Goal: Transaction & Acquisition: Purchase product/service

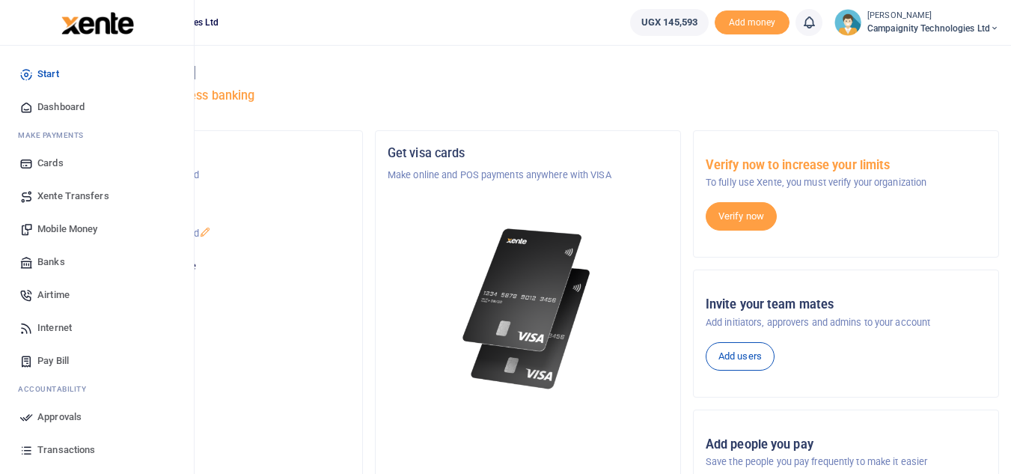
click at [61, 423] on span "Approvals" at bounding box center [59, 416] width 44 height 15
click at [82, 452] on span "Transactions" at bounding box center [66, 449] width 58 height 15
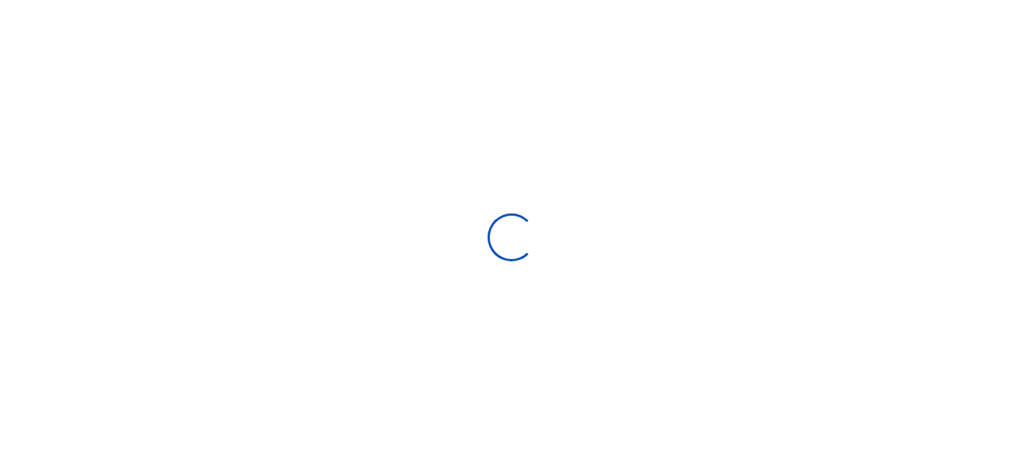
select select
type input "07/13/2025 - 08/11/2025"
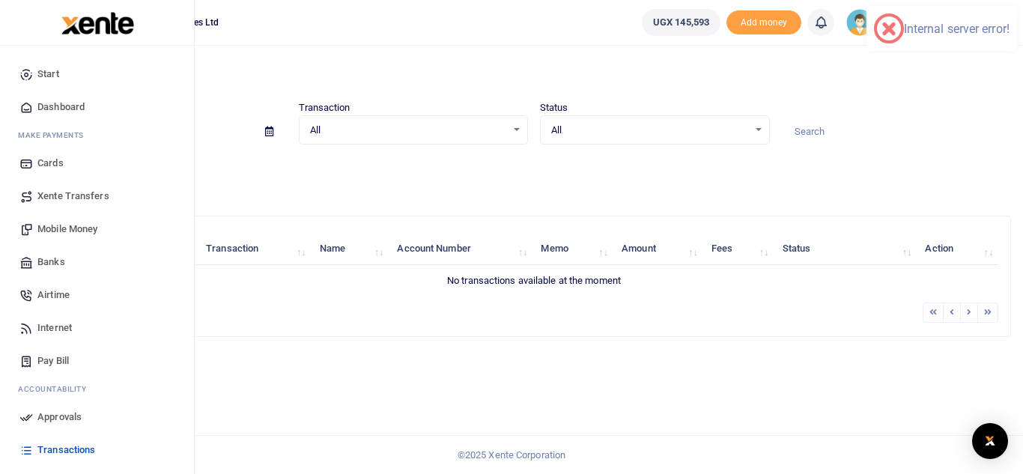
click at [70, 454] on span "Transactions" at bounding box center [66, 449] width 58 height 15
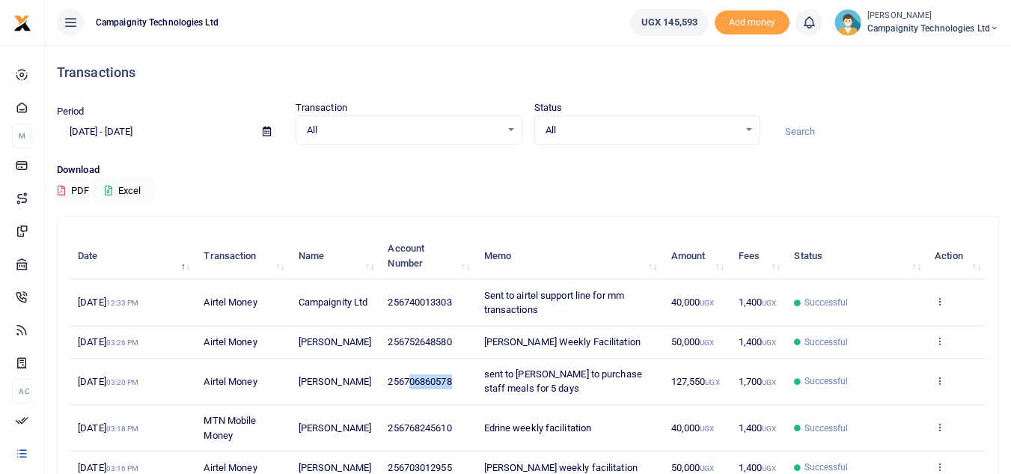
drag, startPoint x: 403, startPoint y: 399, endPoint x: 451, endPoint y: 405, distance: 49.0
click at [451, 405] on td "256706860578" at bounding box center [428, 382] width 96 height 46
drag, startPoint x: 401, startPoint y: 394, endPoint x: 456, endPoint y: 400, distance: 55.0
click at [456, 400] on td "256706860578" at bounding box center [428, 382] width 96 height 46
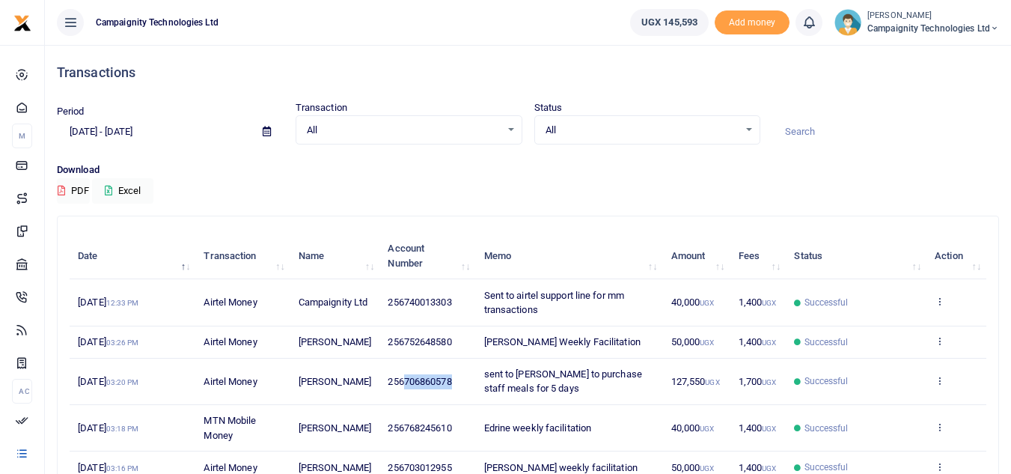
copy span "706860578"
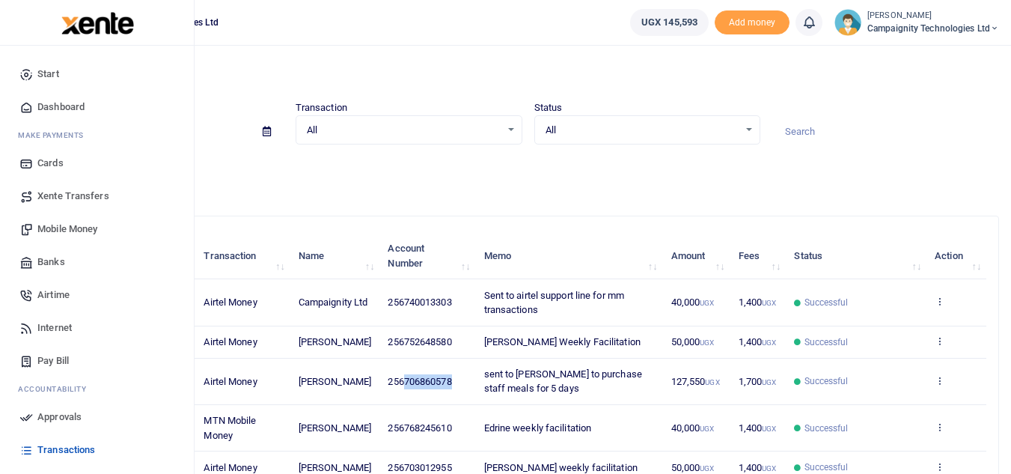
click at [68, 228] on span "Mobile Money" at bounding box center [67, 229] width 60 height 15
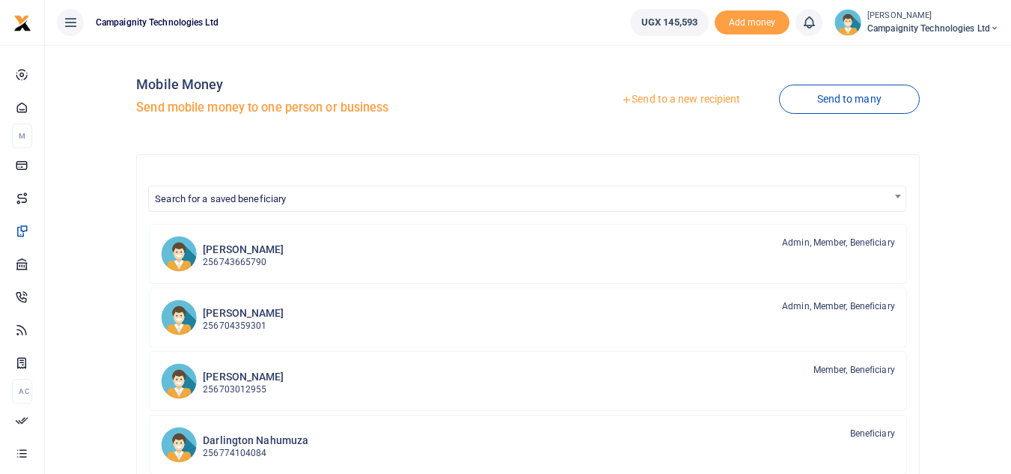
click at [667, 98] on link "Send to a new recipient" at bounding box center [680, 99] width 195 height 27
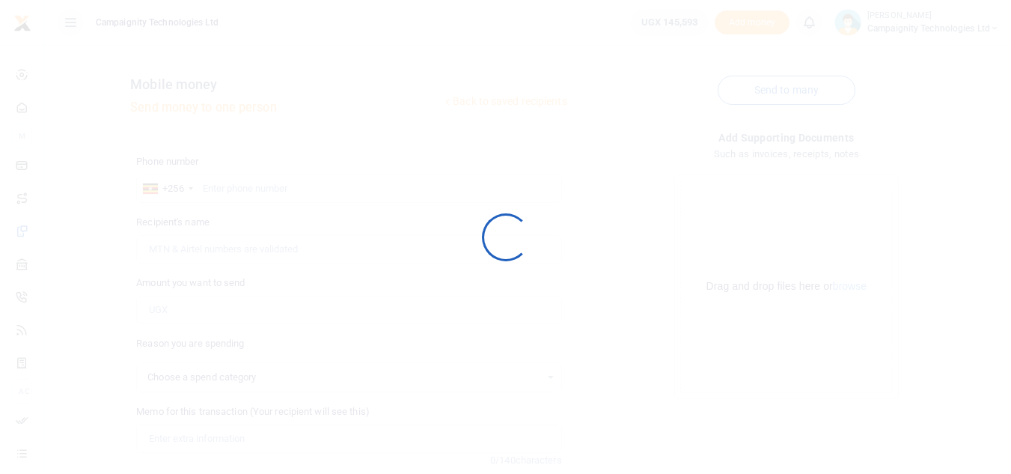
select select
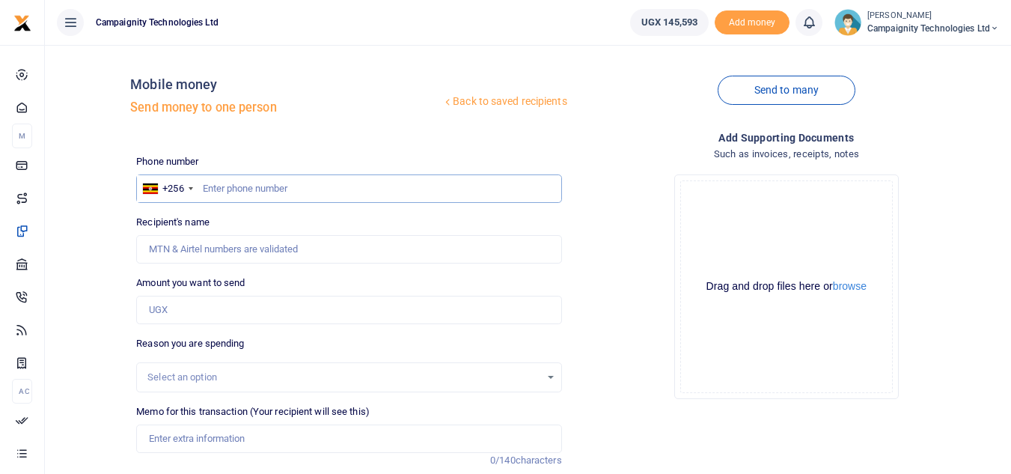
click at [457, 182] on input "text" at bounding box center [348, 188] width 425 height 28
paste input "706860578"
type input "706860578"
click at [237, 308] on input "Amount you want to send" at bounding box center [348, 310] width 425 height 28
type input "1,250"
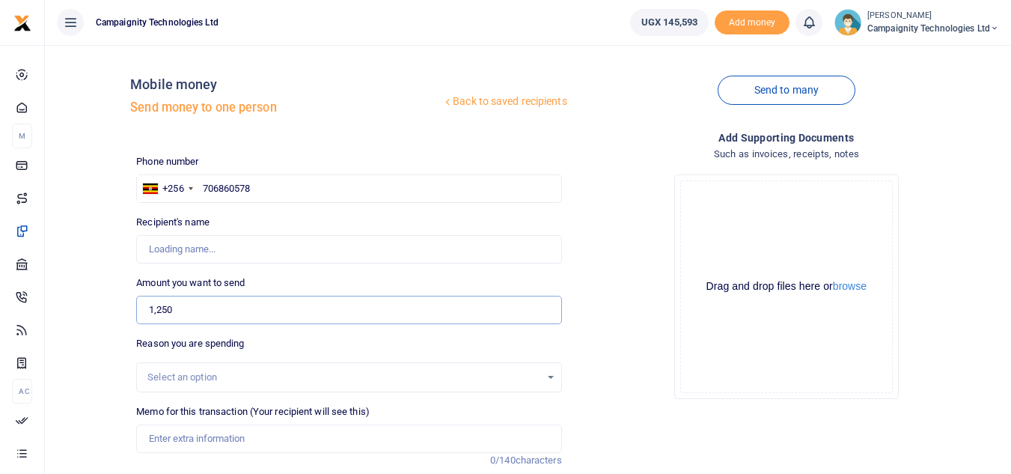
type input "[PERSON_NAME]"
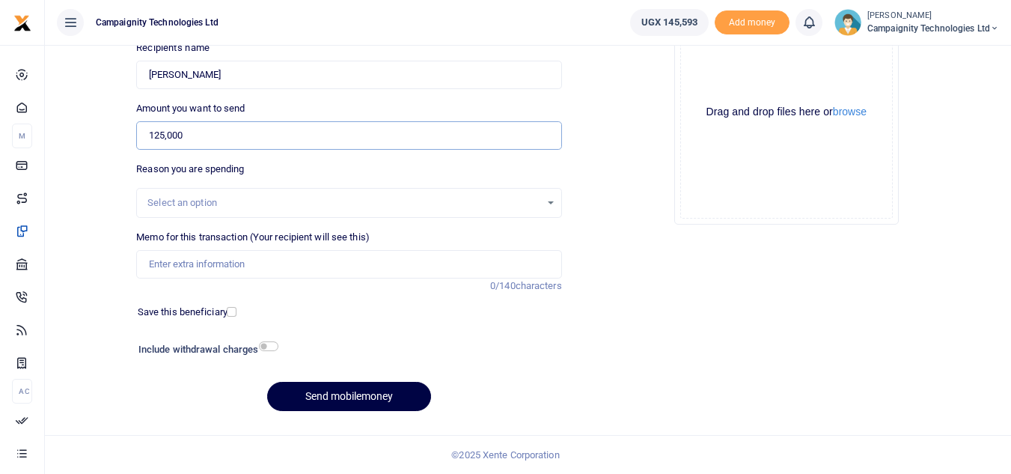
type input "125,000"
click at [253, 269] on input "Memo for this transaction (Your recipient will see this)" at bounding box center [348, 264] width 425 height 28
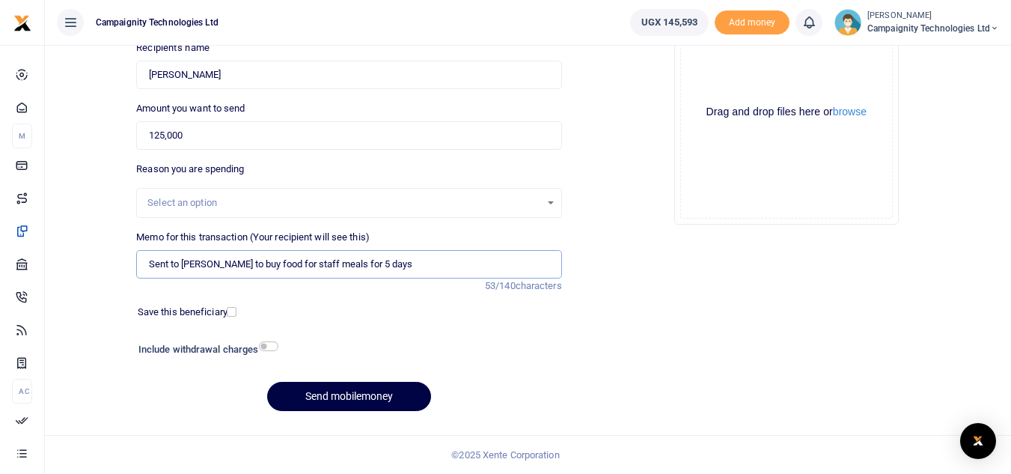
click at [353, 263] on input "Sent to Sharon to buy food for staff meals for 5 days" at bounding box center [348, 264] width 425 height 28
click at [381, 267] on input "Sent to [PERSON_NAME] to buy food for staff meals for 4 days" at bounding box center [348, 264] width 425 height 28
type input "Sent to [PERSON_NAME] to buy food for staff meals for 4 days"
click at [269, 345] on input "checkbox" at bounding box center [268, 346] width 19 height 10
checkbox input "true"
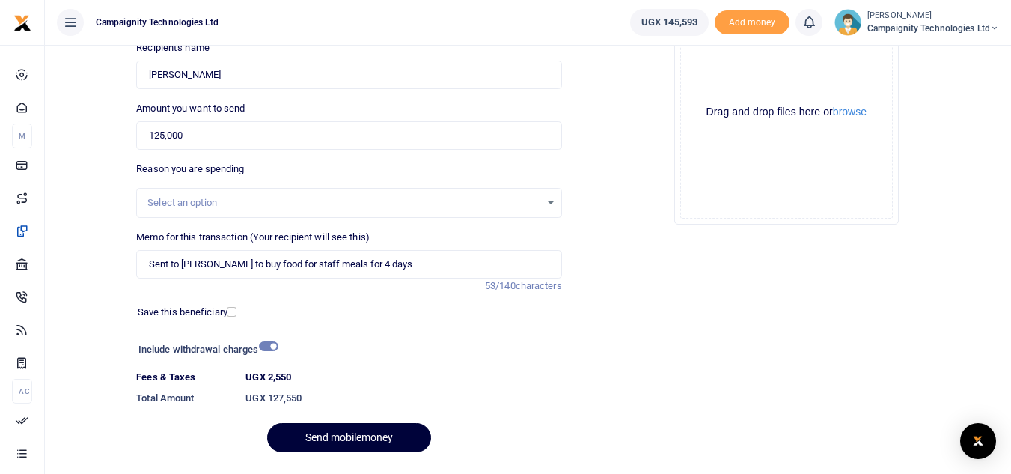
click at [350, 442] on button "Send mobilemoney" at bounding box center [349, 437] width 164 height 29
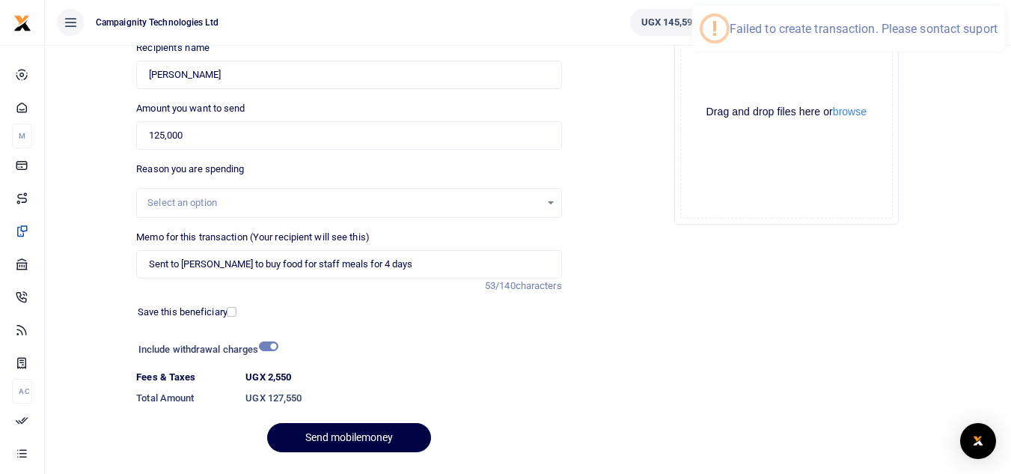
scroll to position [0, 0]
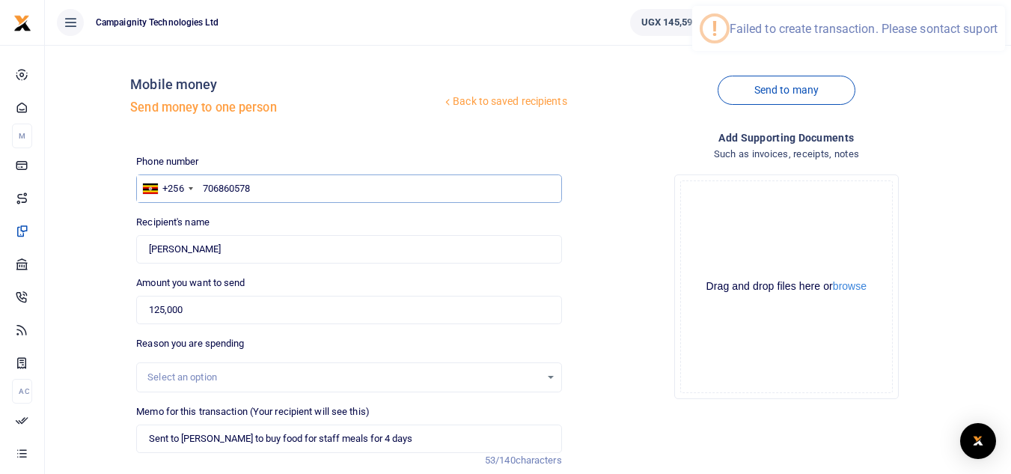
click at [396, 181] on input "706860578" at bounding box center [348, 188] width 425 height 28
click at [202, 189] on input "706860578" at bounding box center [348, 188] width 425 height 28
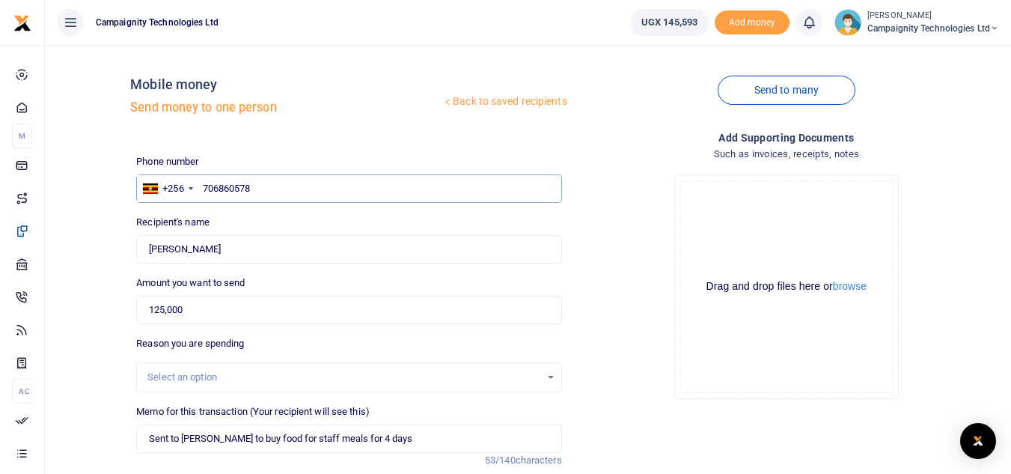
scroll to position [216, 0]
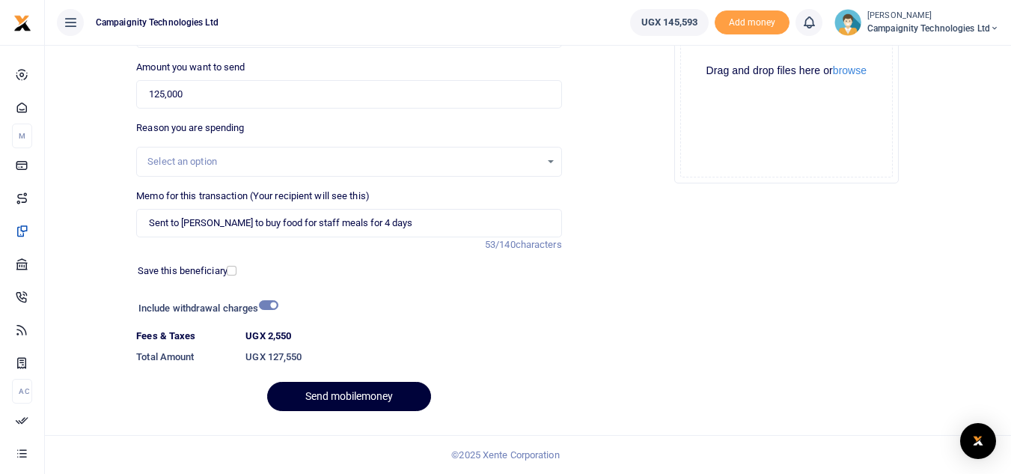
click at [369, 406] on button "Send mobilemoney" at bounding box center [349, 396] width 164 height 29
click at [163, 98] on input "125,000" at bounding box center [348, 94] width 425 height 28
click at [528, 335] on dt "UGX 2,550" at bounding box center [404, 336] width 328 height 15
click at [159, 91] on input "120,000" at bounding box center [348, 94] width 425 height 28
type input "100,000"
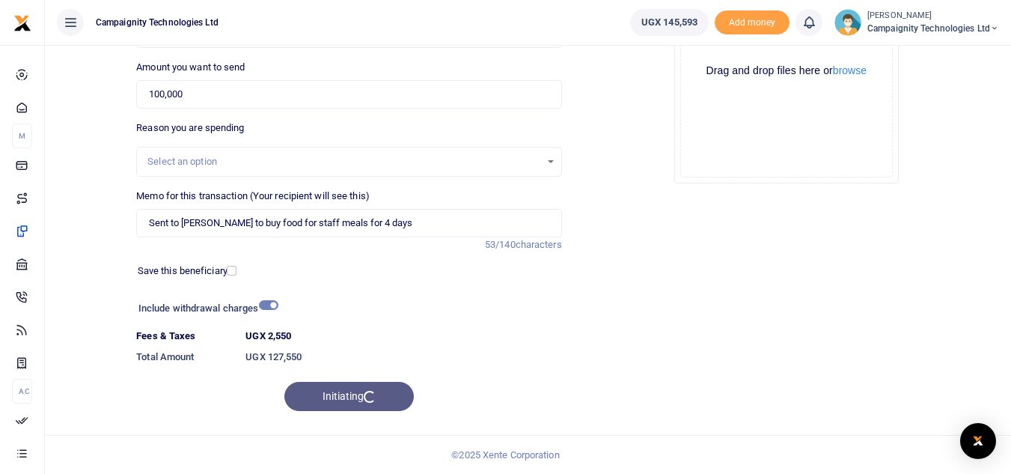
click at [362, 397] on div "Initiating" at bounding box center [348, 396] width 425 height 29
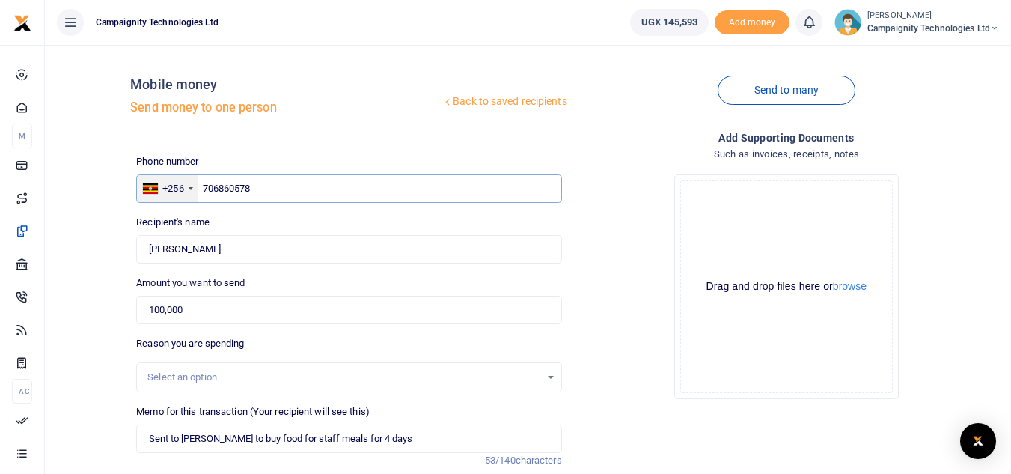
drag, startPoint x: 264, startPoint y: 185, endPoint x: 189, endPoint y: 188, distance: 74.9
click at [189, 188] on div "+256 Uganda +256 706860578" at bounding box center [348, 188] width 425 height 28
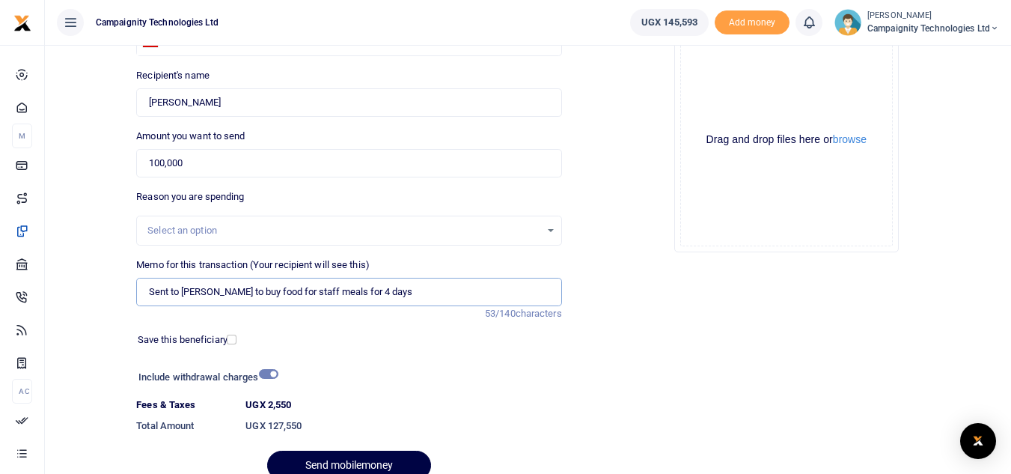
click at [431, 292] on input "Sent to Sharon to buy food for staff meals for 4 days" at bounding box center [348, 292] width 425 height 28
paste input "706860578"
type input "Sent to Sharon to buy food for staff meals for 4 days 706860578"
drag, startPoint x: 439, startPoint y: 292, endPoint x: 100, endPoint y: 302, distance: 339.3
click at [100, 302] on div "Back to saved recipients Mobile money Send money to one person Send to many Pho…" at bounding box center [528, 201] width 954 height 582
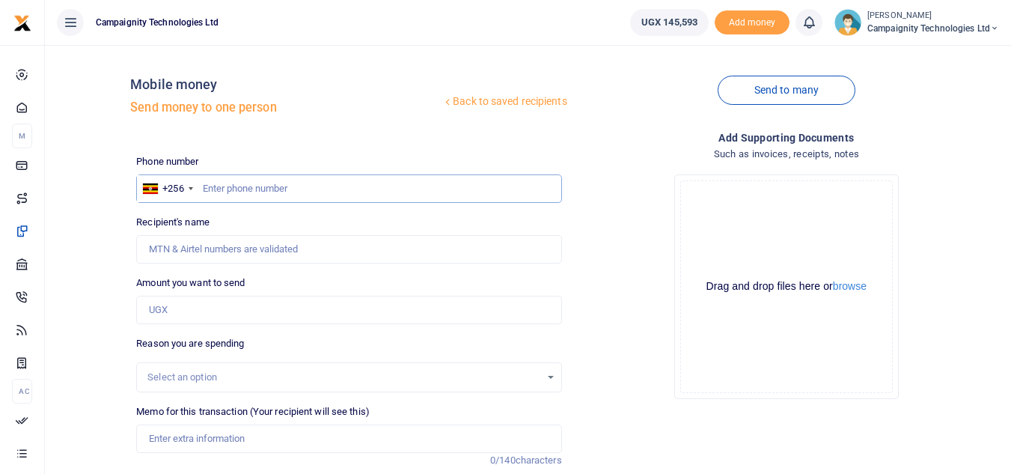
click at [314, 198] on input "text" at bounding box center [348, 188] width 425 height 28
type input "1"
paste input "Sent to [PERSON_NAME] to buy food for staff meals for 4 days 706860578"
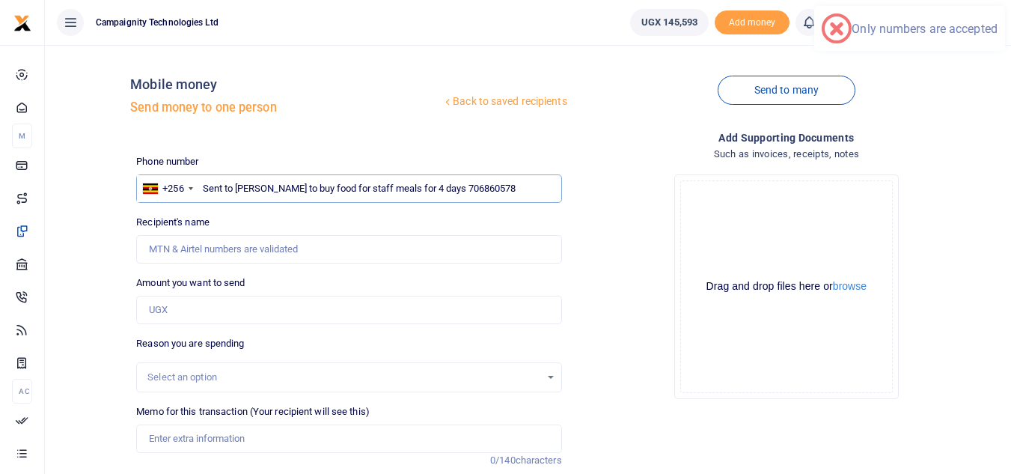
drag, startPoint x: 432, startPoint y: 189, endPoint x: 200, endPoint y: 207, distance: 232.7
click at [200, 207] on div "Phone number +256 [GEOGRAPHIC_DATA] +256 Sent to [PERSON_NAME] to buy food for …" at bounding box center [348, 376] width 437 height 444
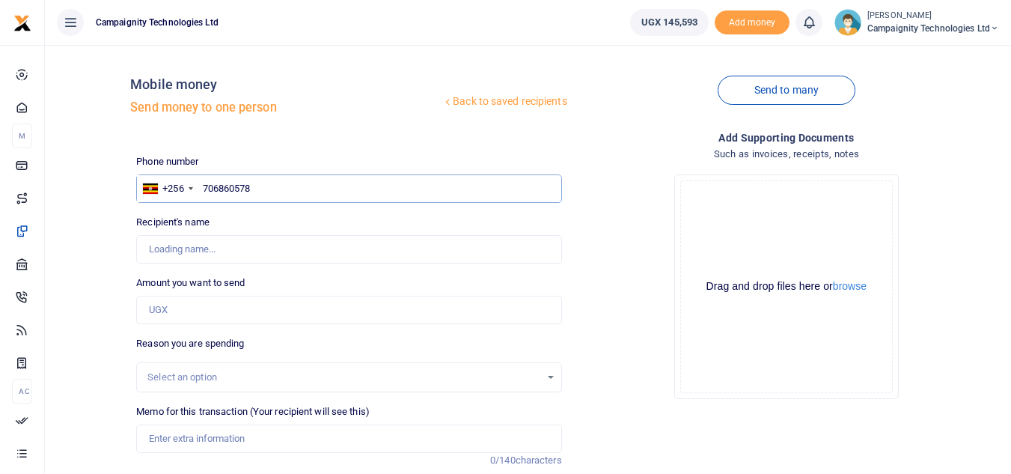
type input "706860578"
click at [218, 303] on input "Amount you want to send" at bounding box center [348, 310] width 425 height 28
type input "10,000"
type input "[PERSON_NAME]"
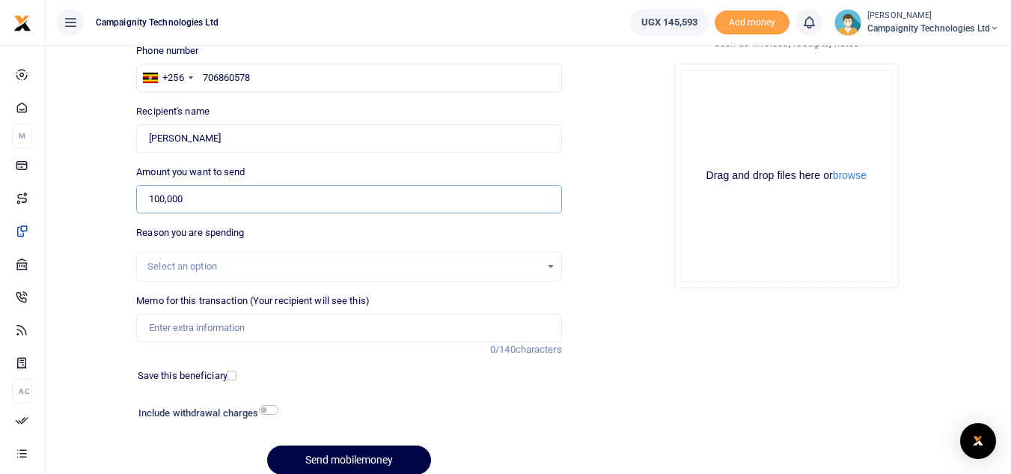
scroll to position [174, 0]
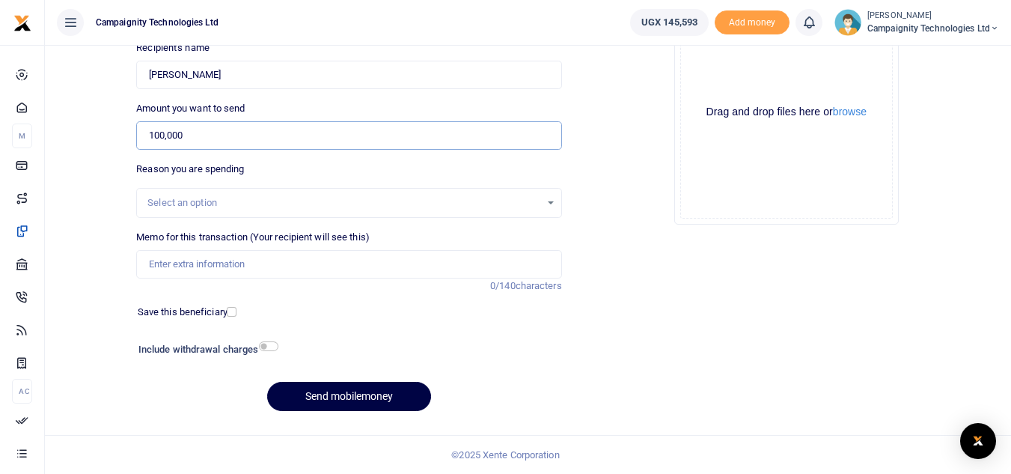
type input "100,000"
click at [367, 276] on input "Memo for this transaction (Your recipient will see this)" at bounding box center [348, 264] width 425 height 28
paste input "Sent to [PERSON_NAME] to buy food for staff meals for 4 days"
click at [150, 264] on input "Sent to [PERSON_NAME] to buy food for staff meals for 4 days" at bounding box center [348, 264] width 425 height 28
type input "Sent to [PERSON_NAME] to buy food for staff meals for 4 days"
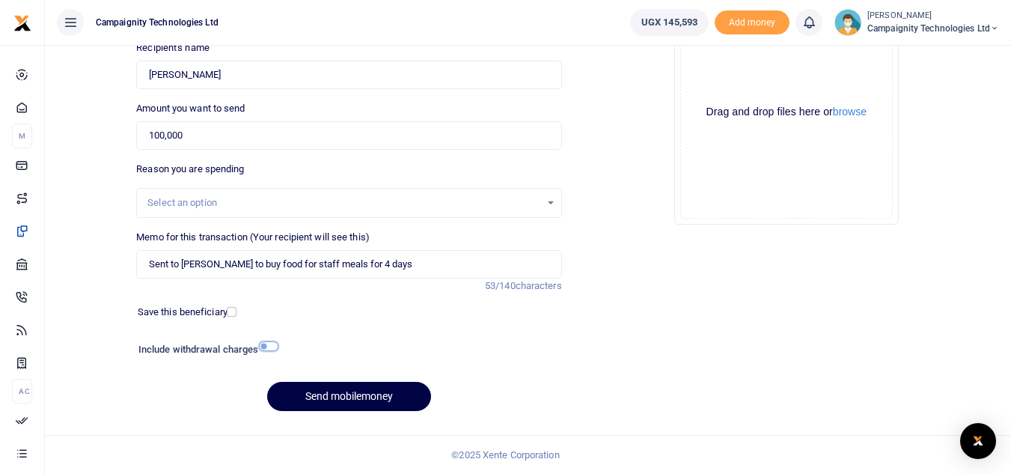
click at [272, 341] on input "checkbox" at bounding box center [268, 346] width 19 height 10
checkbox input "true"
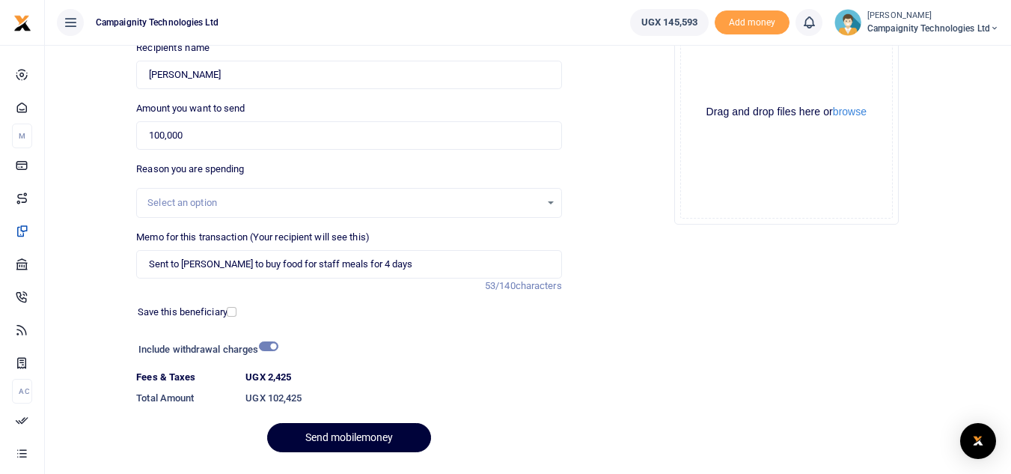
click at [353, 431] on button "Send mobilemoney" at bounding box center [349, 437] width 164 height 29
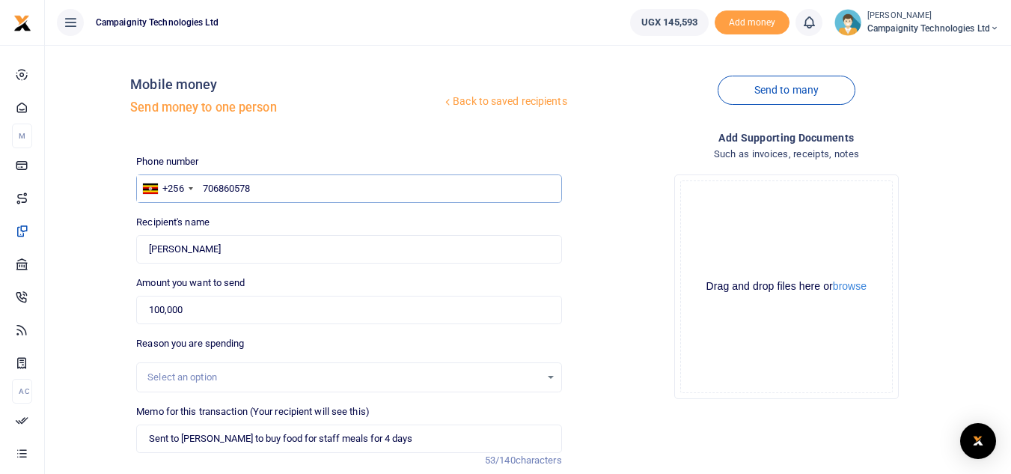
click at [482, 185] on input "706860578" at bounding box center [348, 188] width 425 height 28
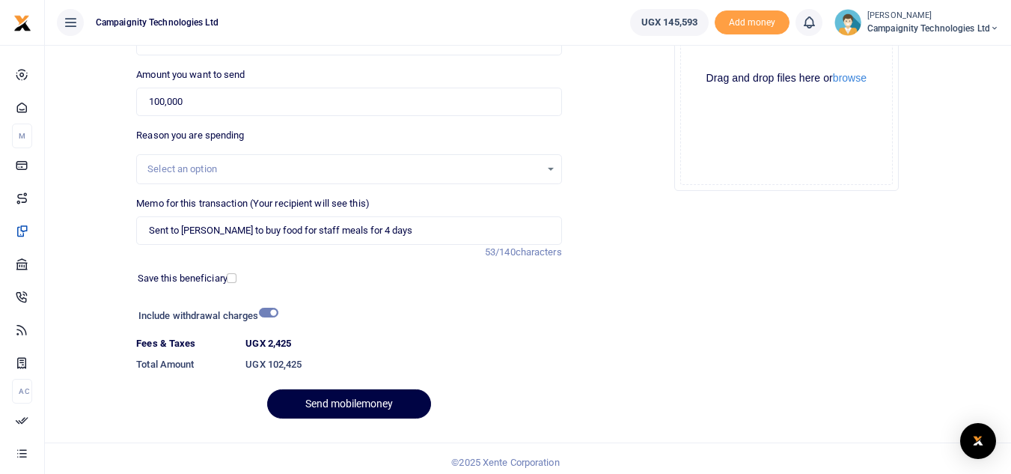
scroll to position [216, 0]
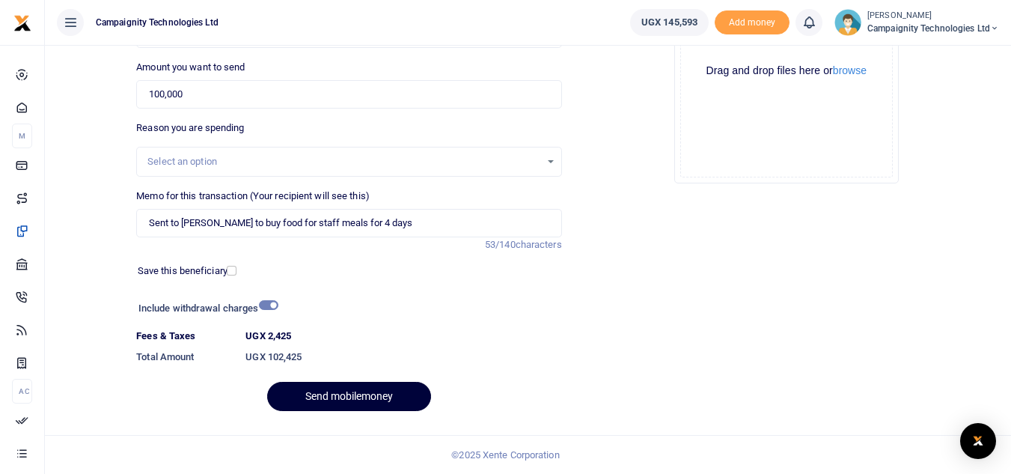
click at [350, 391] on button "Send mobilemoney" at bounding box center [349, 396] width 164 height 29
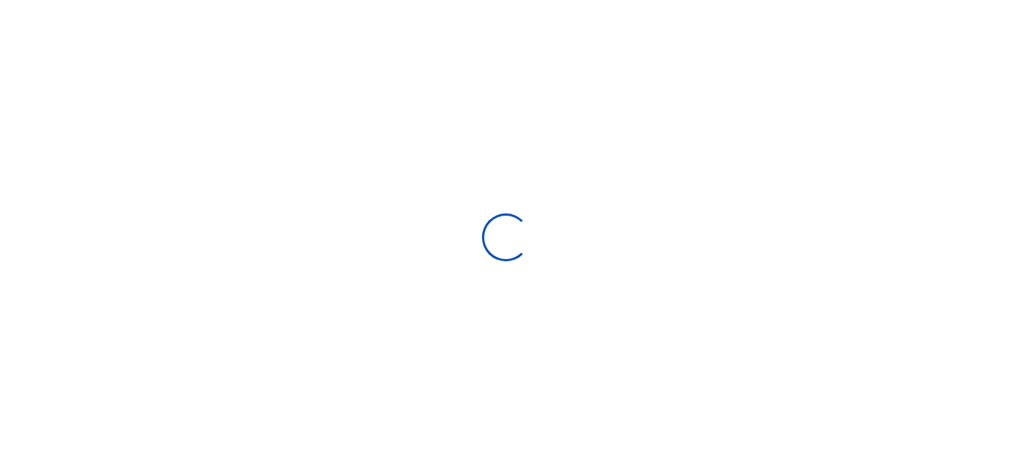
scroll to position [174, 0]
select select "Loading bundles"
select select
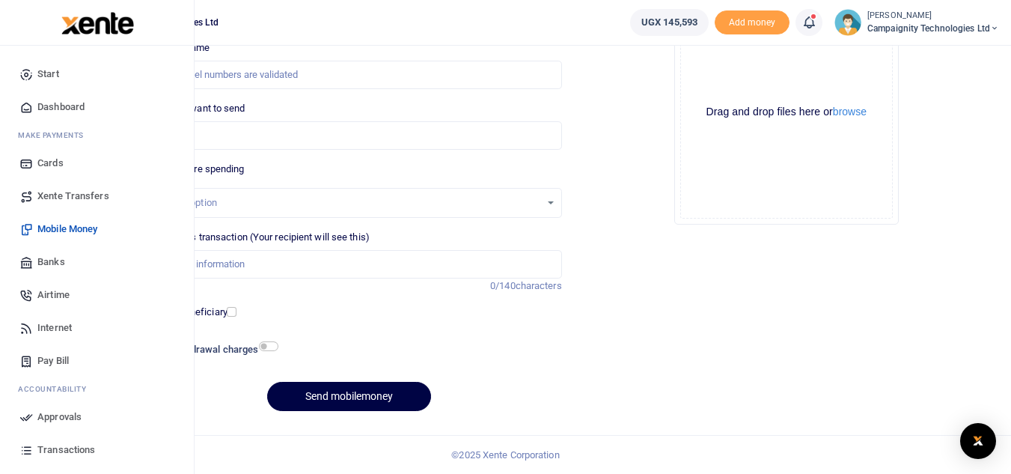
click at [52, 420] on span "Approvals" at bounding box center [59, 416] width 44 height 15
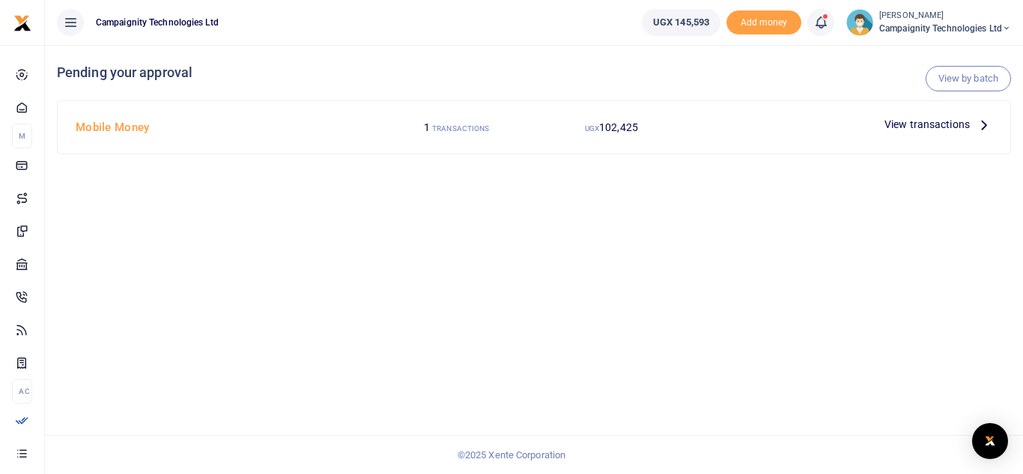
click at [933, 123] on span "View transactions" at bounding box center [926, 124] width 85 height 16
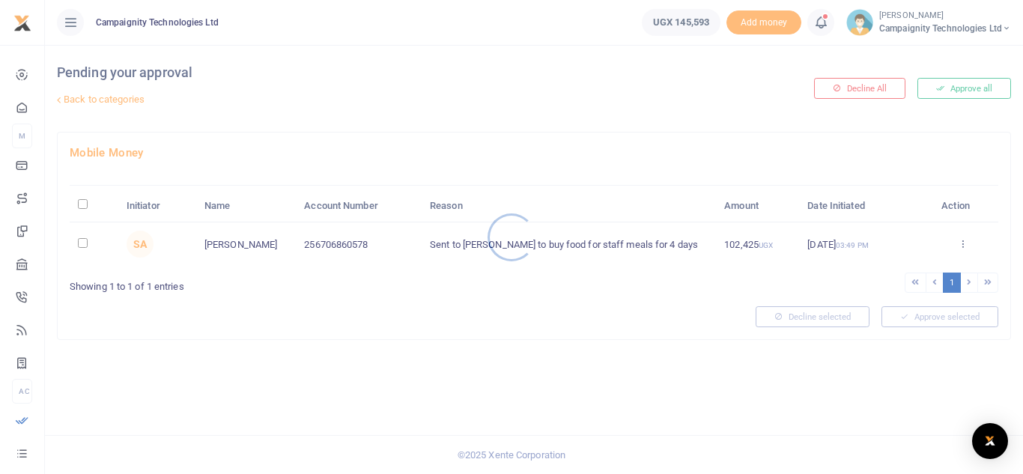
click at [954, 82] on div at bounding box center [511, 237] width 1023 height 474
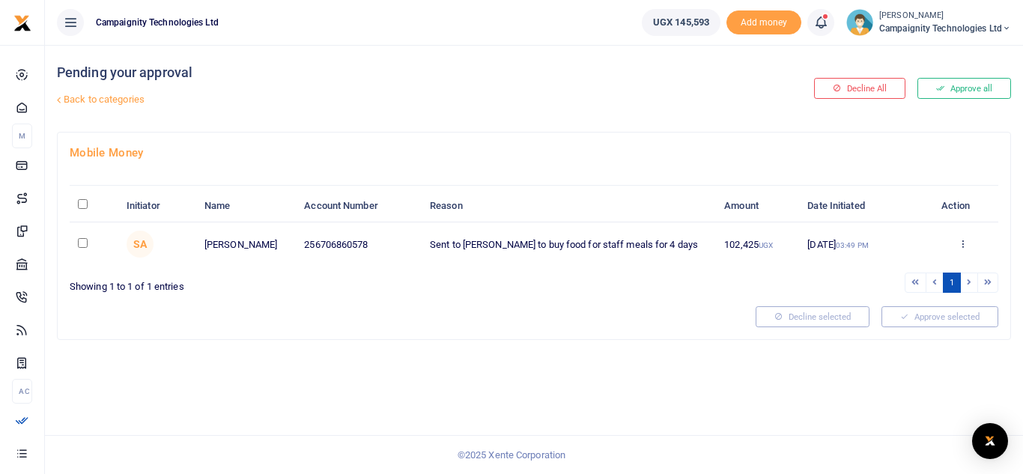
click at [963, 88] on button "Approve all" at bounding box center [964, 88] width 94 height 21
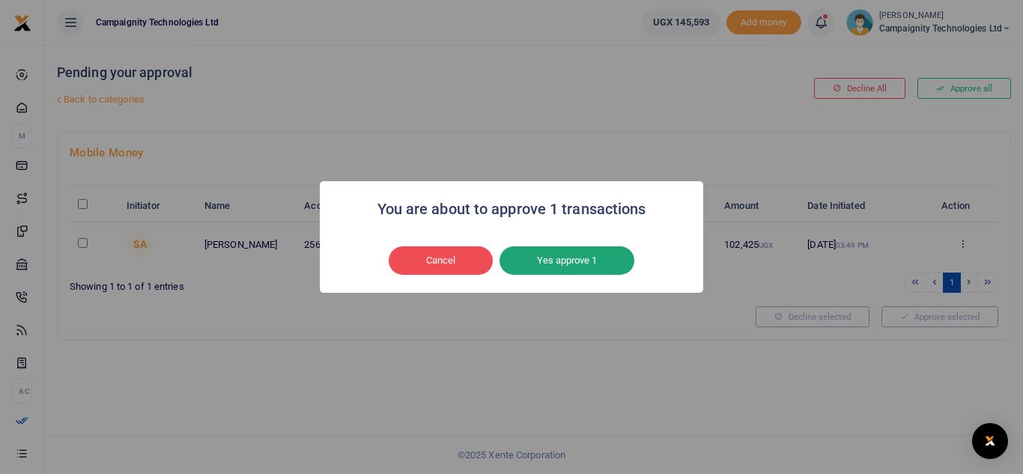
click at [564, 264] on button "Yes approve 1" at bounding box center [566, 260] width 135 height 28
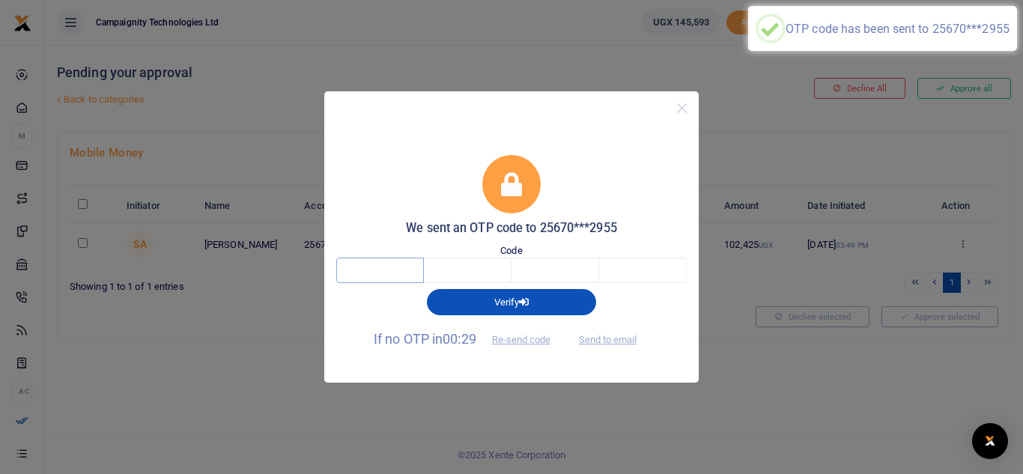
click at [406, 271] on input "text" at bounding box center [380, 270] width 88 height 25
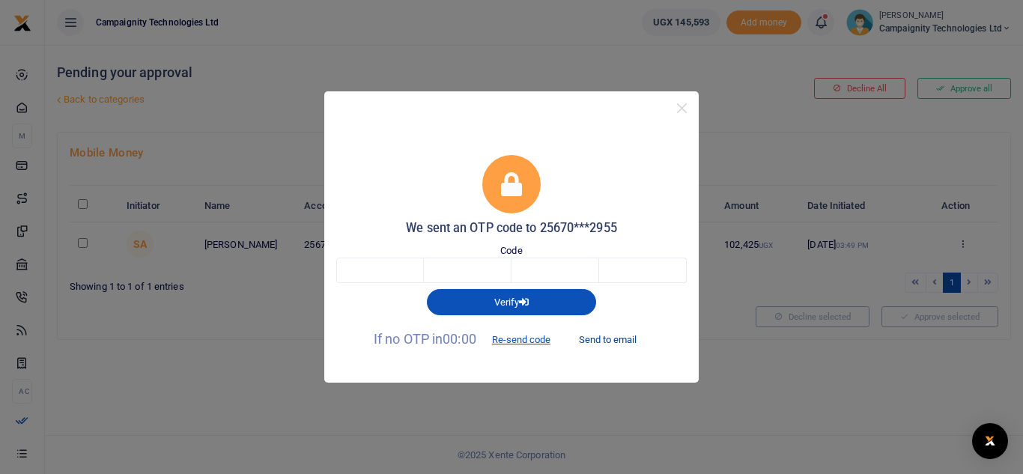
click at [594, 335] on button "Send to email" at bounding box center [607, 339] width 83 height 25
click at [382, 272] on input "text" at bounding box center [380, 270] width 88 height 25
type input "9"
type input "2"
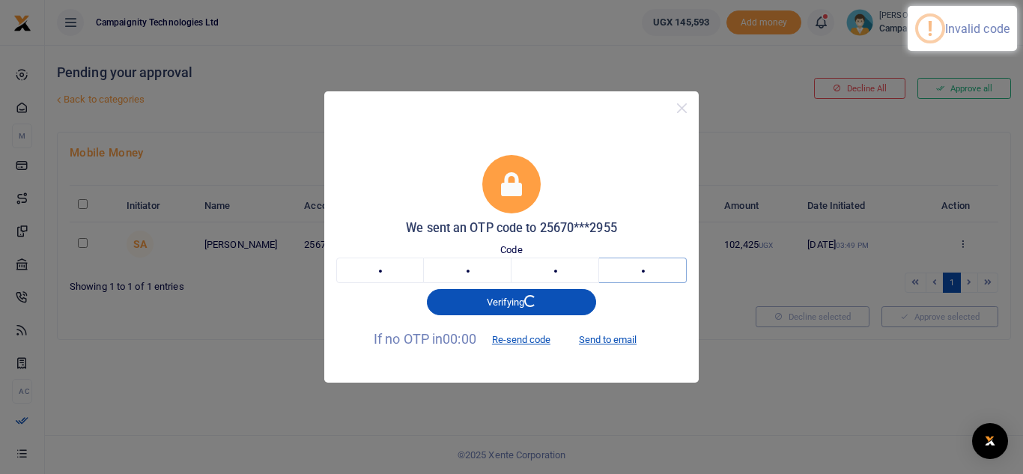
type input "2"
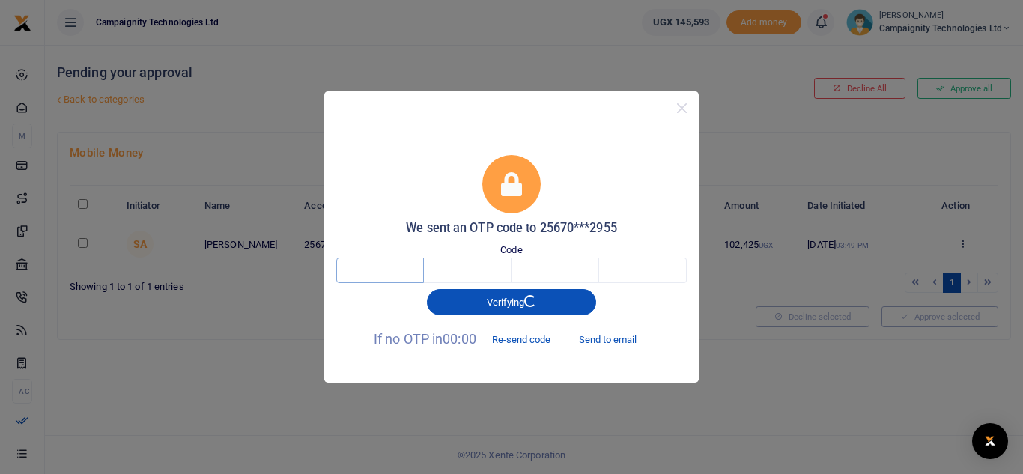
paste input "9"
type input "9"
type input "3"
type input "2"
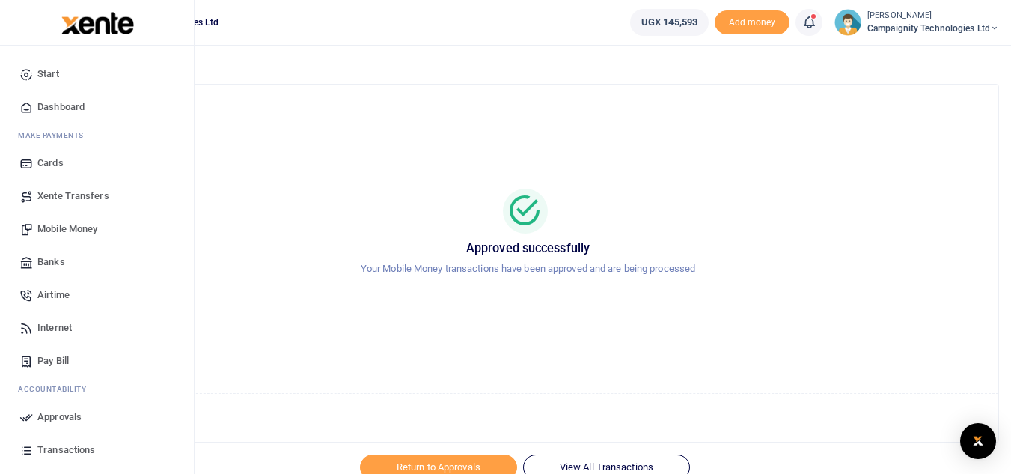
click at [72, 108] on span "Dashboard" at bounding box center [60, 107] width 47 height 15
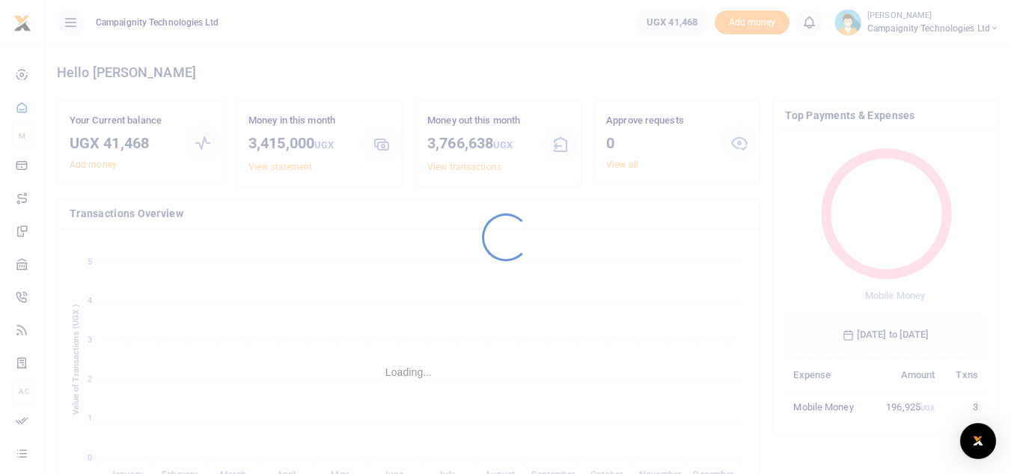
scroll to position [12, 12]
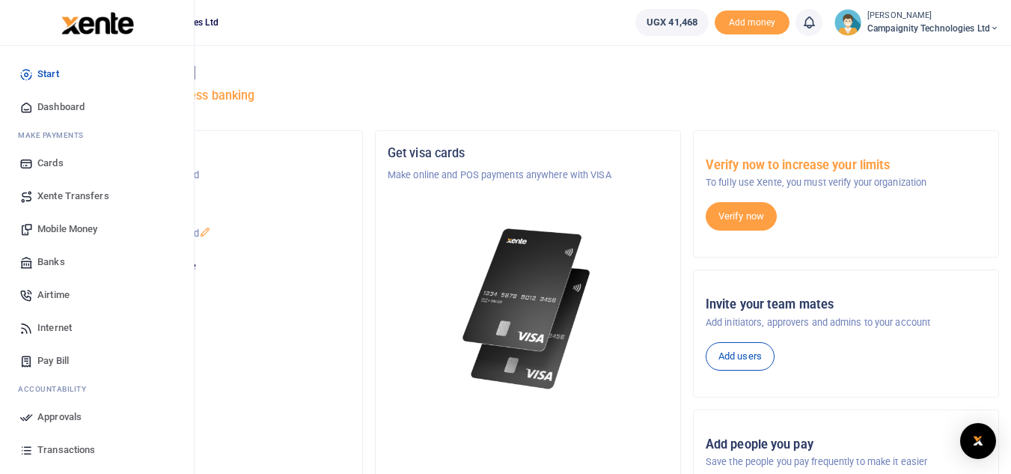
click at [72, 228] on span "Mobile Money" at bounding box center [67, 229] width 60 height 15
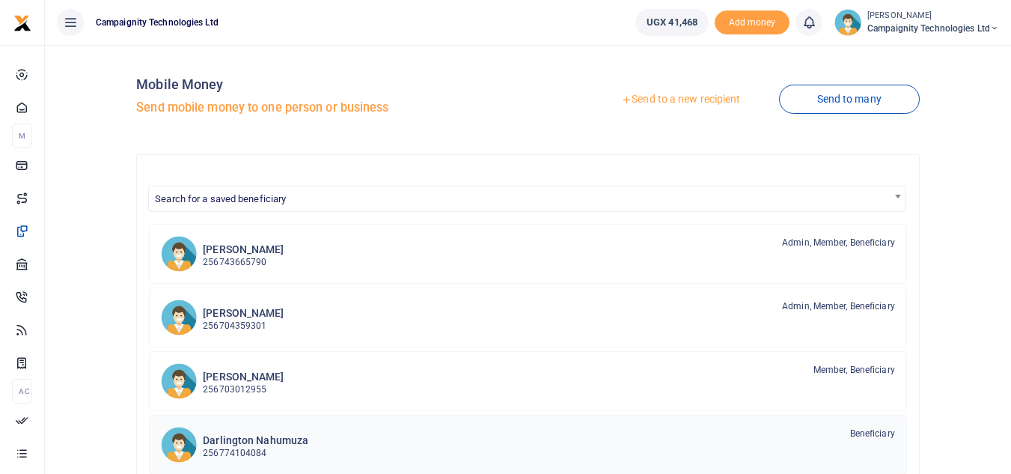
click at [253, 434] on h6 "Darlington Nahumuza" at bounding box center [256, 440] width 106 height 13
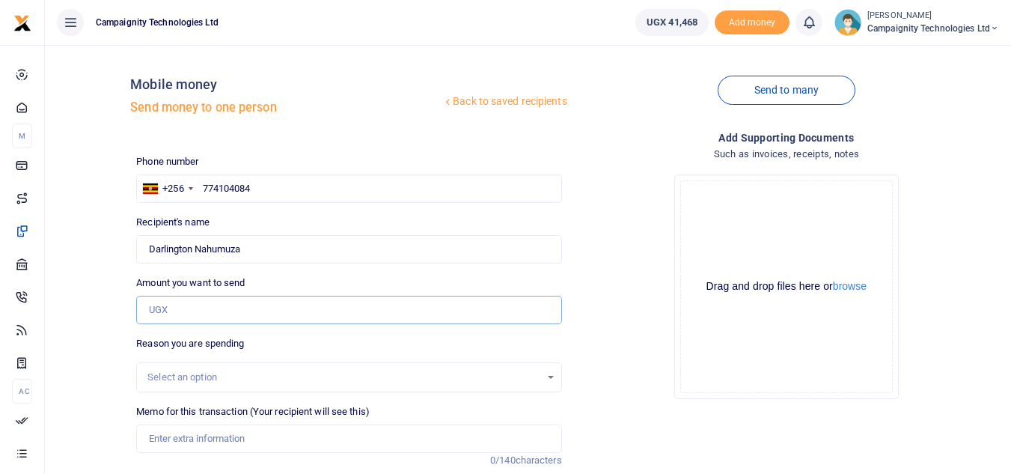
click at [263, 305] on input "Amount you want to send" at bounding box center [348, 310] width 425 height 28
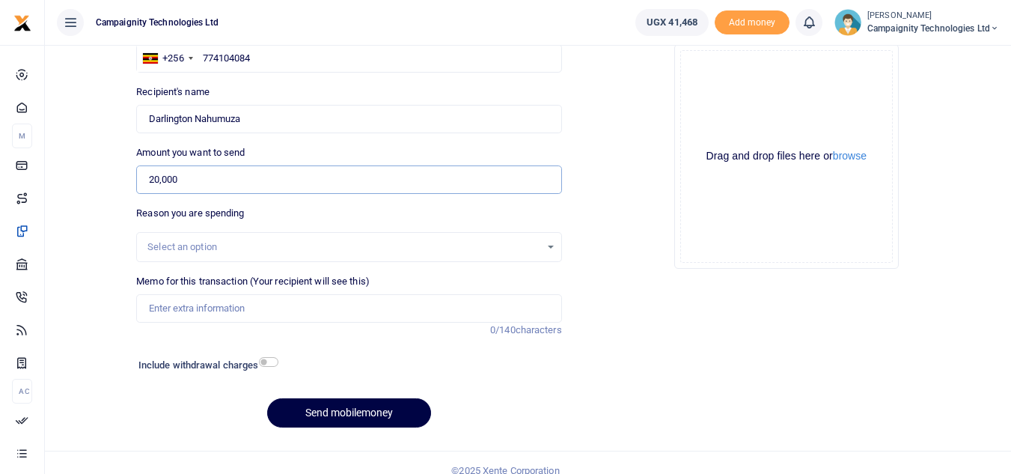
scroll to position [147, 0]
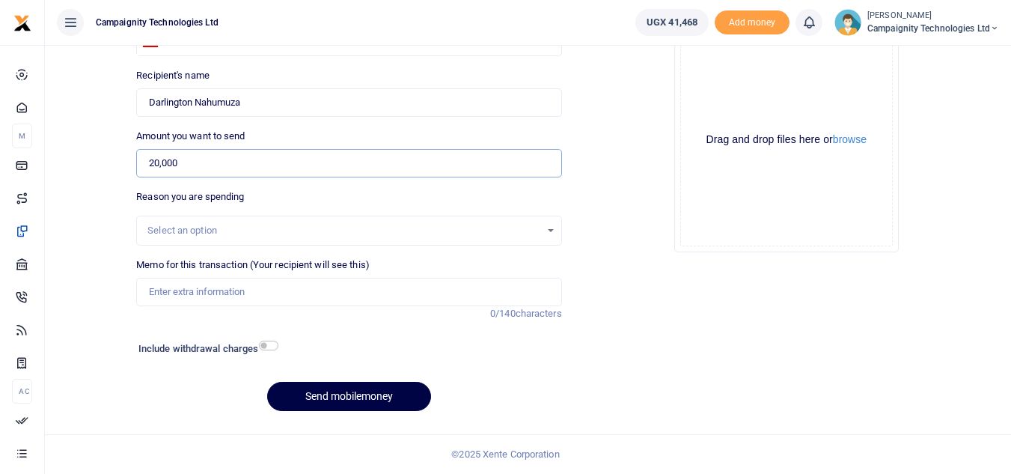
type input "20,000"
click at [278, 301] on input "Memo for this transaction (Your recipient will see this)" at bounding box center [348, 292] width 425 height 28
type input "Part of Darlington weekly facilitation"
click at [344, 383] on button "Send mobilemoney" at bounding box center [349, 396] width 164 height 29
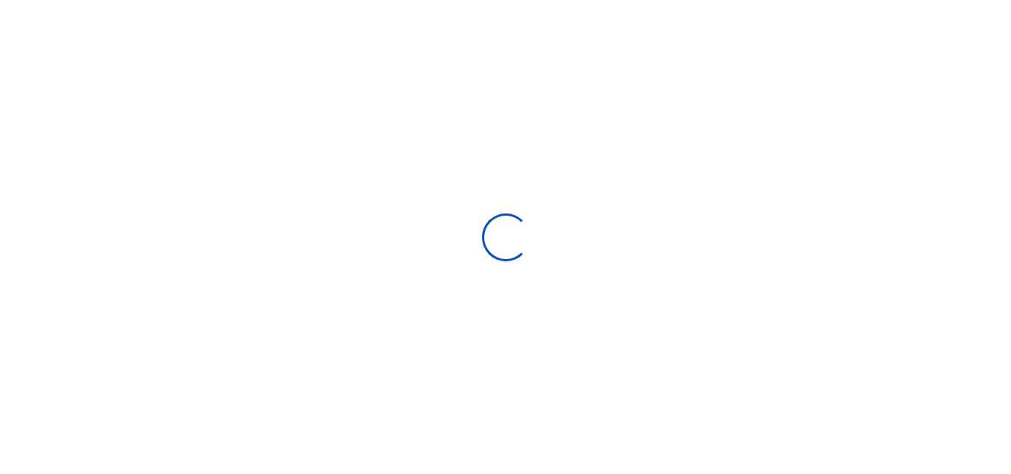
scroll to position [147, 0]
select select "Loading bundles"
select select
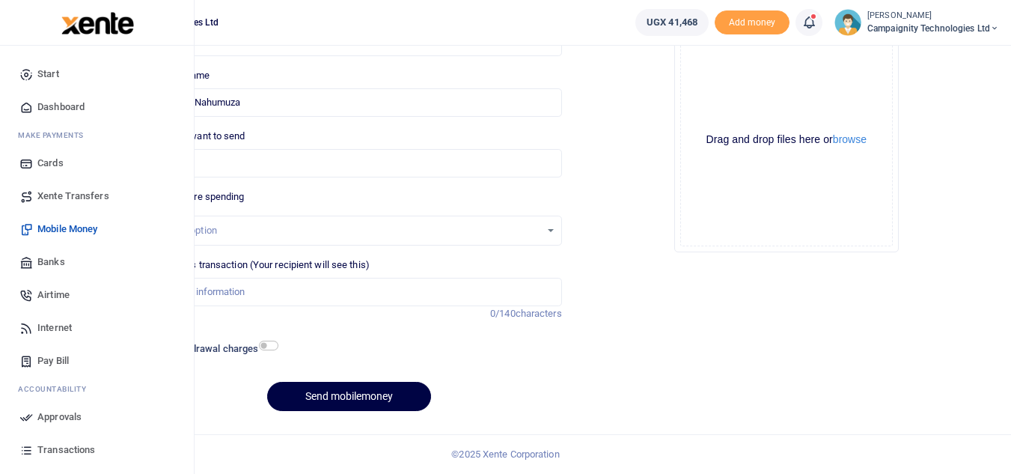
click at [55, 449] on span "Transactions" at bounding box center [66, 449] width 58 height 15
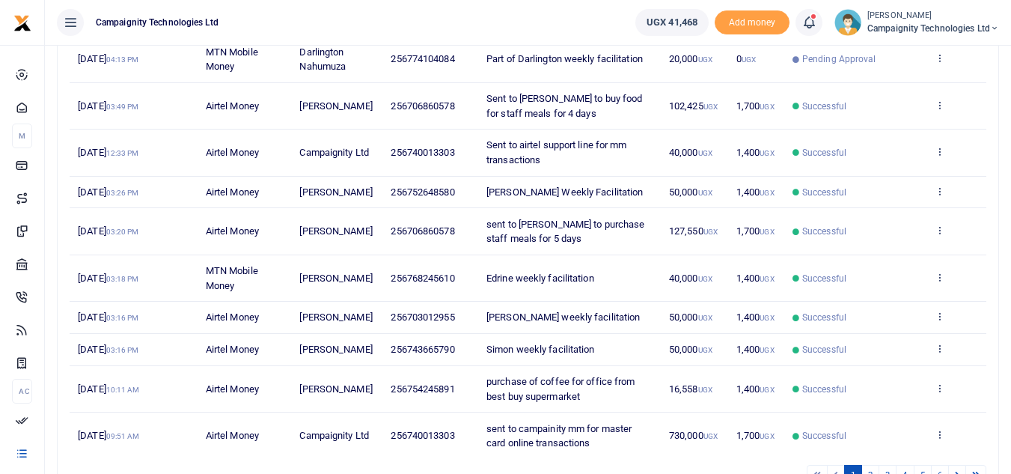
scroll to position [361, 0]
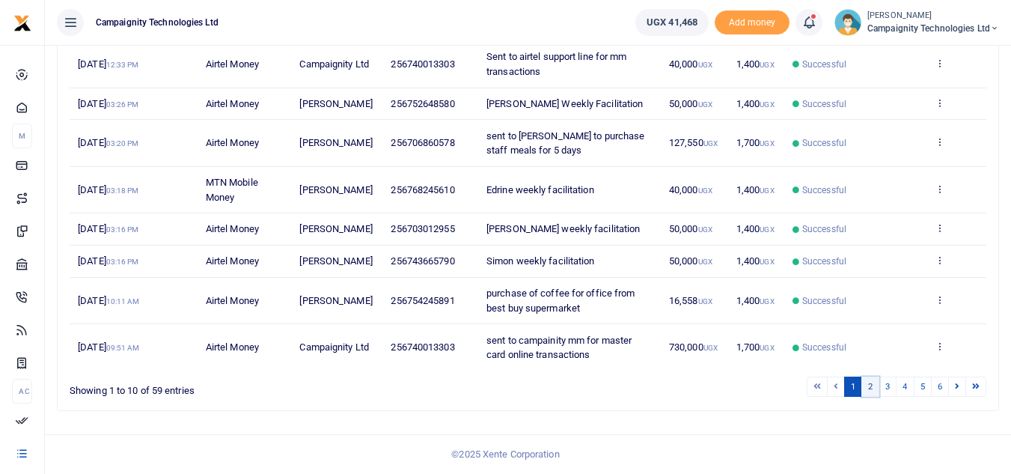
click at [868, 389] on link "2" at bounding box center [871, 387] width 18 height 20
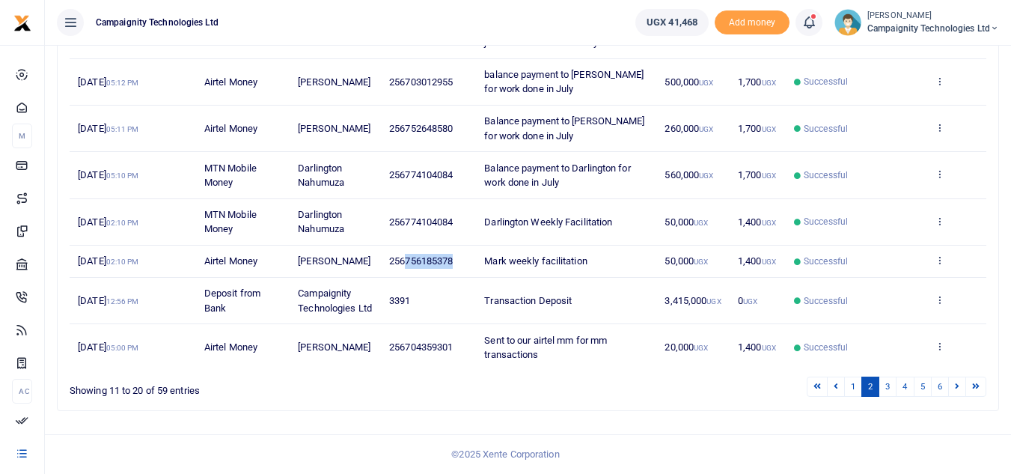
drag, startPoint x: 406, startPoint y: 258, endPoint x: 456, endPoint y: 266, distance: 50.1
click at [456, 266] on td "256756185378" at bounding box center [428, 262] width 95 height 32
copy span "756185378"
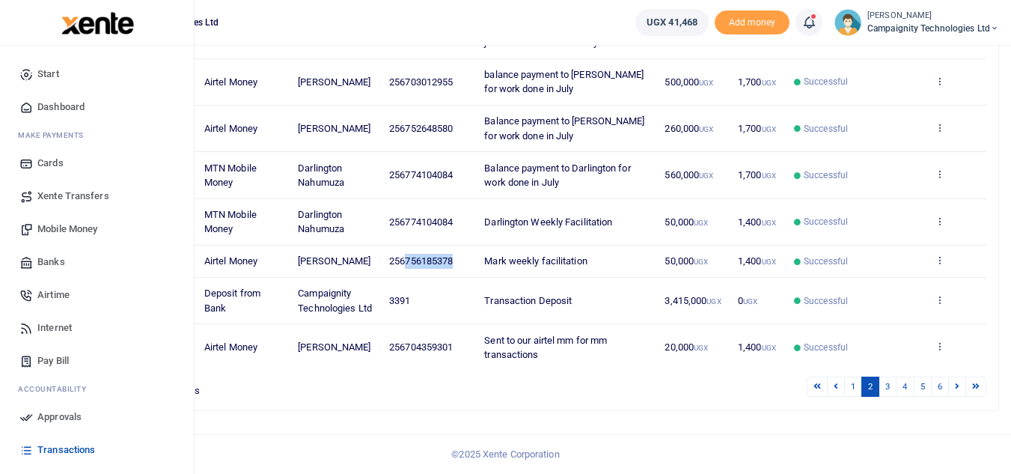
click at [68, 231] on span "Mobile Money" at bounding box center [67, 229] width 60 height 15
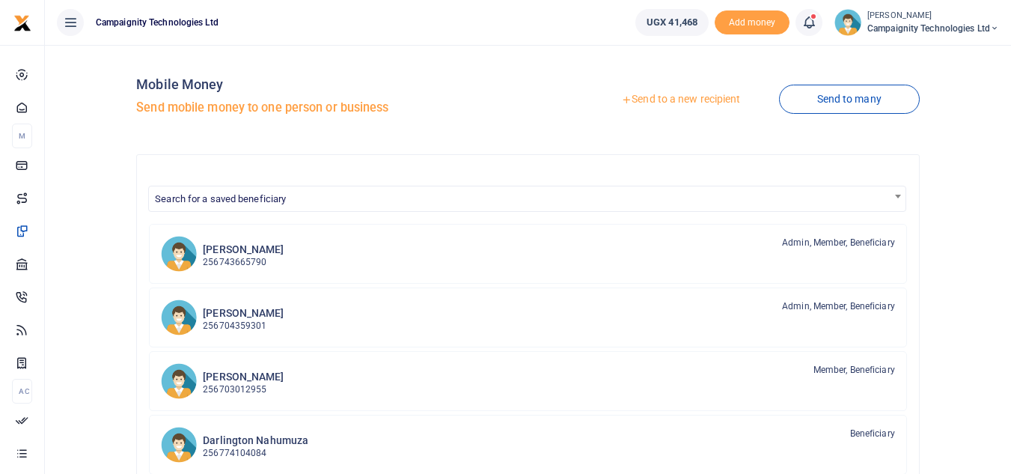
click at [710, 93] on link "Send to a new recipient" at bounding box center [680, 99] width 195 height 27
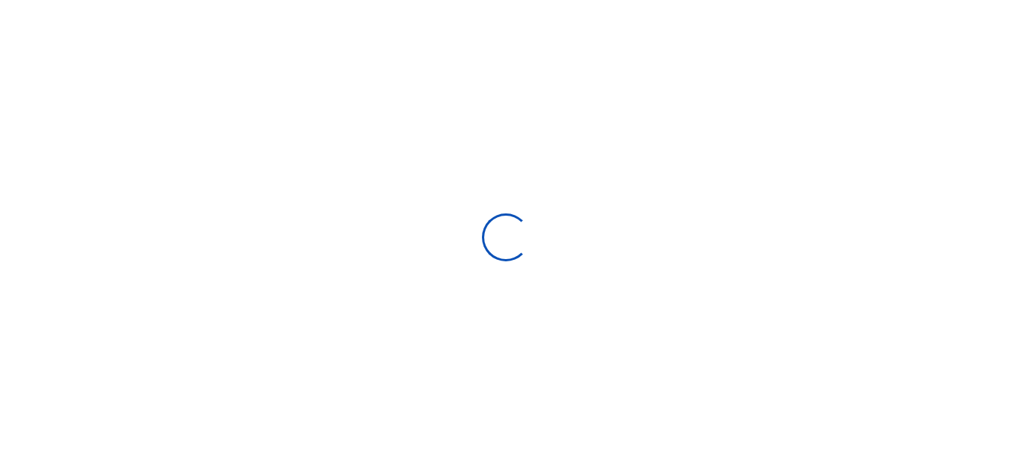
select select "Loading bundles"
select select
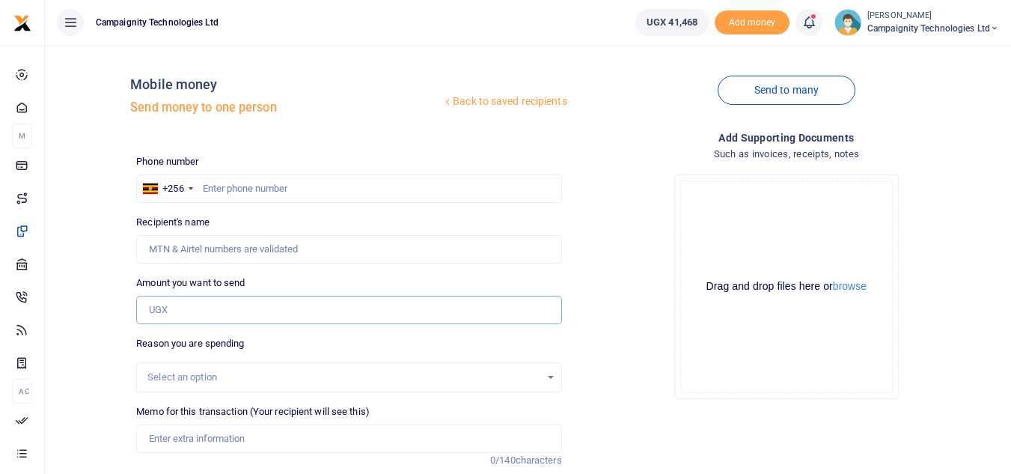
click at [228, 313] on input "Amount you want to send" at bounding box center [348, 310] width 425 height 28
click at [360, 198] on input "text" at bounding box center [348, 188] width 425 height 28
paste input "756185378"
type input "756185378"
click at [219, 308] on input "Amount you want to send" at bounding box center [348, 310] width 425 height 28
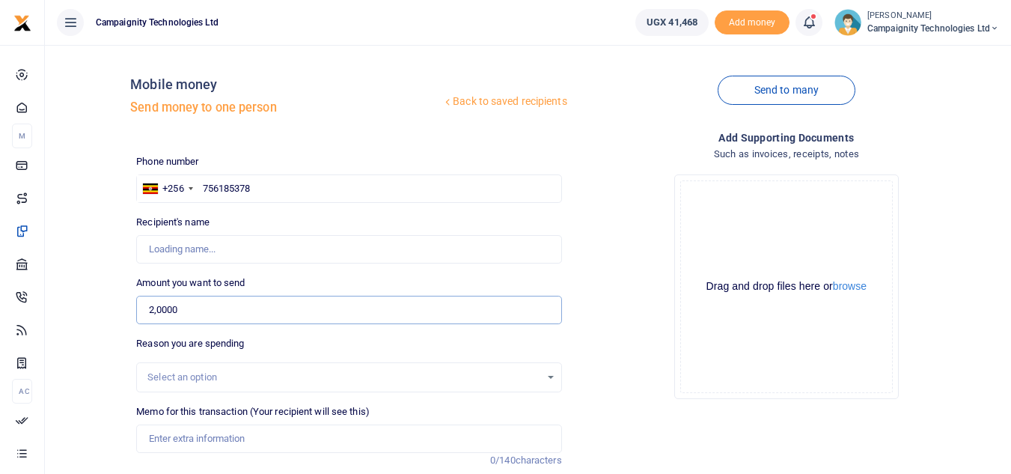
type input "20,000"
type input "Mark Nakibinge"
click at [159, 315] on input "20,000" at bounding box center [348, 310] width 425 height 28
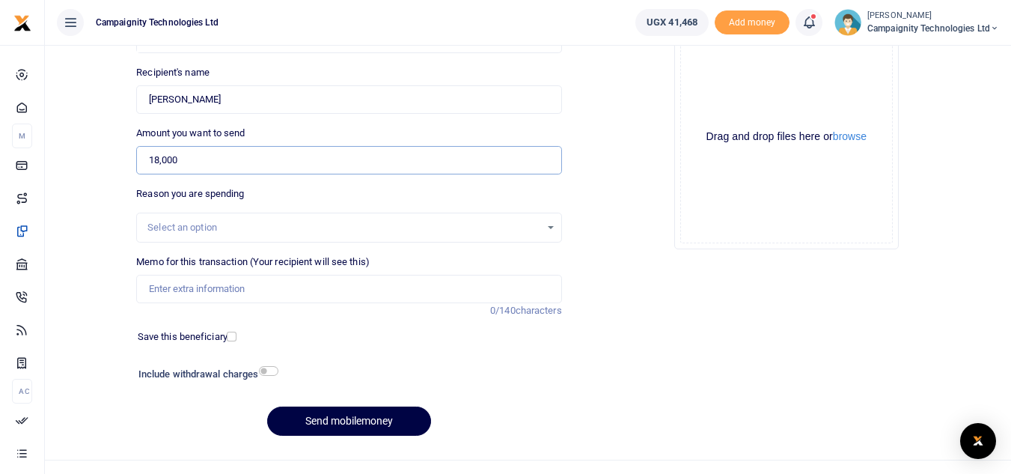
scroll to position [174, 0]
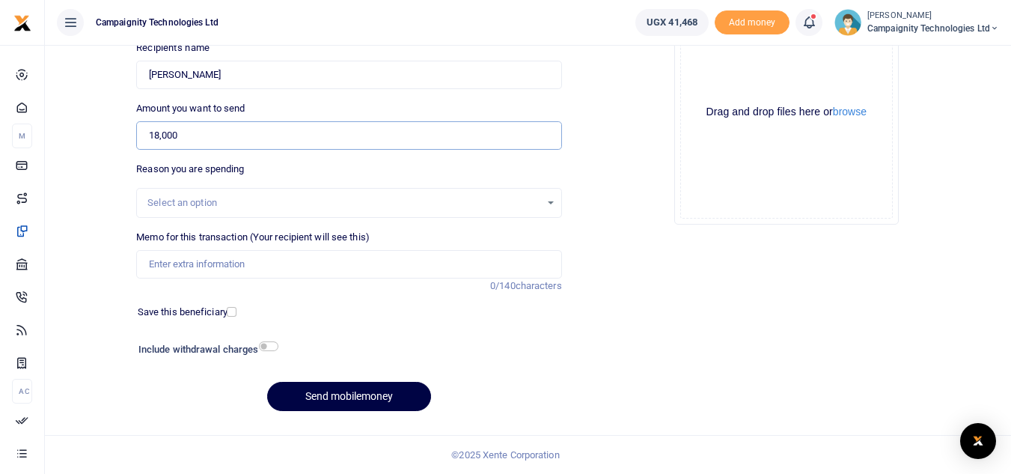
type input "18,000"
click at [249, 256] on input "Memo for this transaction (Your recipient will see this)" at bounding box center [348, 264] width 425 height 28
type input "Part of weekly facilitation for Mark"
click at [357, 394] on button "Send mobilemoney" at bounding box center [349, 396] width 164 height 29
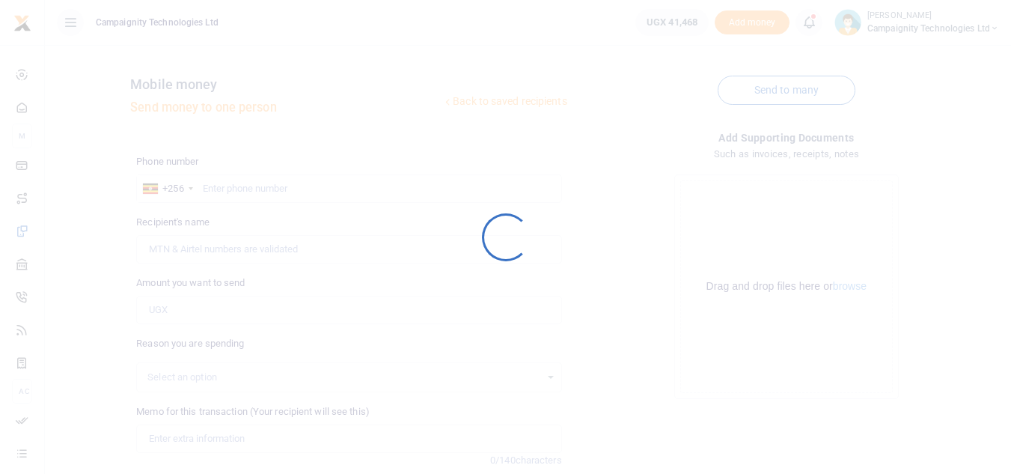
scroll to position [174, 0]
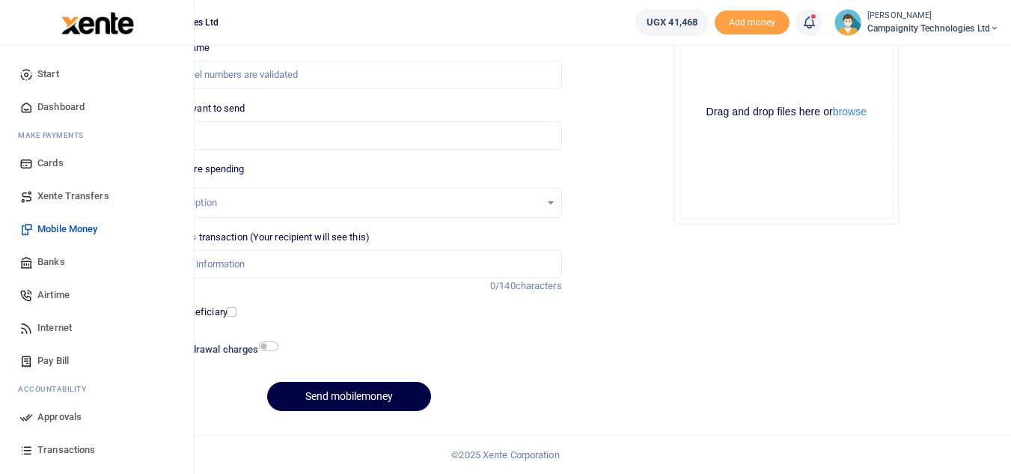
click at [60, 423] on span "Approvals" at bounding box center [59, 416] width 44 height 15
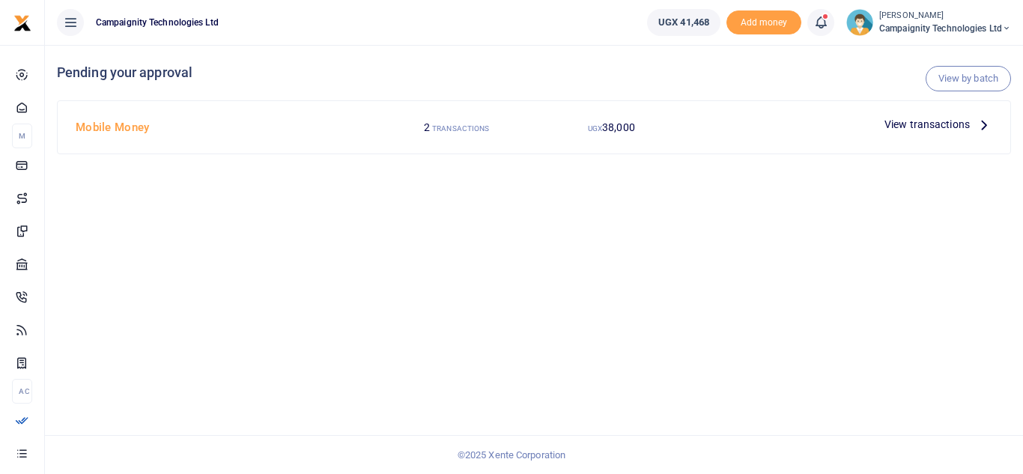
click at [946, 123] on span "View transactions" at bounding box center [926, 124] width 85 height 16
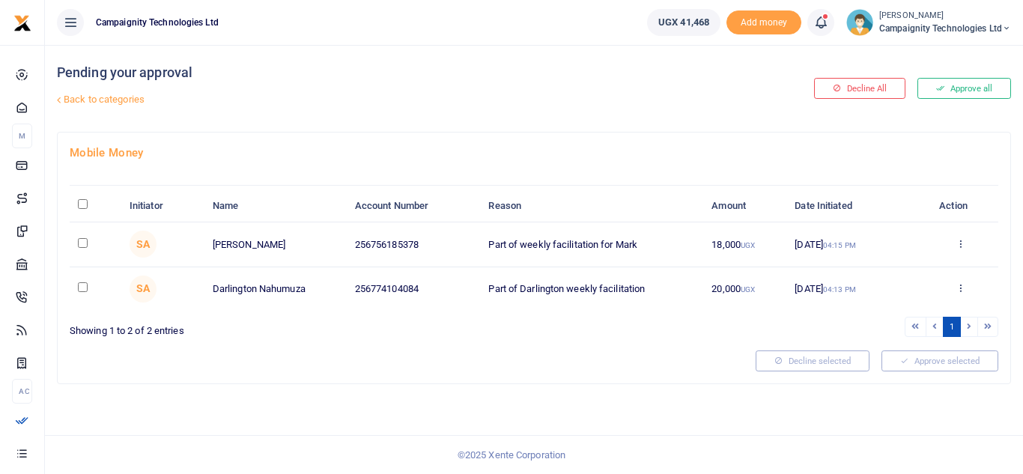
click at [953, 93] on button "Approve all" at bounding box center [964, 88] width 94 height 21
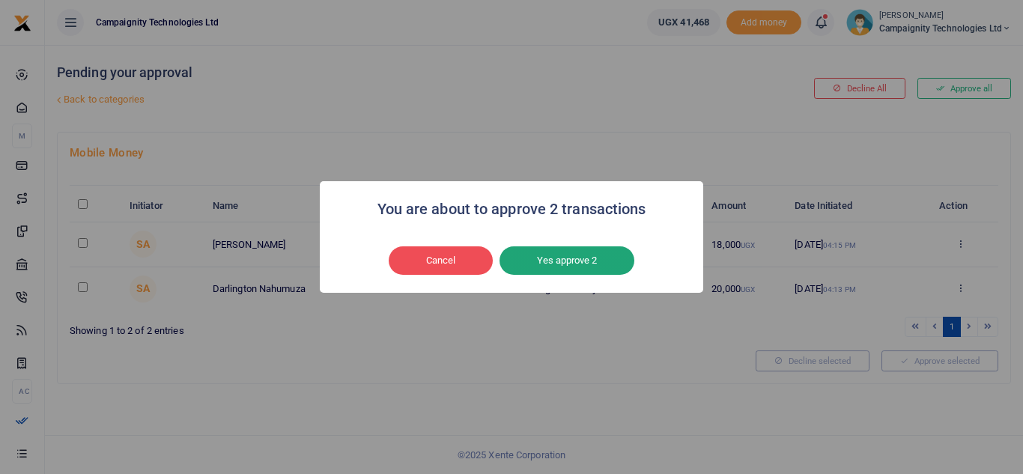
click at [580, 263] on button "Yes approve 2" at bounding box center [566, 260] width 135 height 28
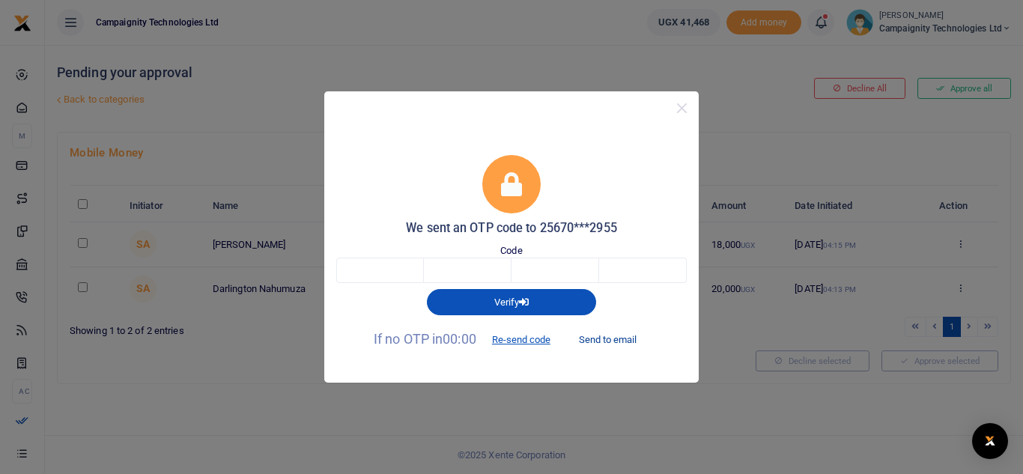
click at [619, 339] on button "Send to email" at bounding box center [607, 339] width 83 height 25
click at [412, 261] on input "text" at bounding box center [380, 270] width 88 height 25
paste input "7"
type input "7"
type input "6"
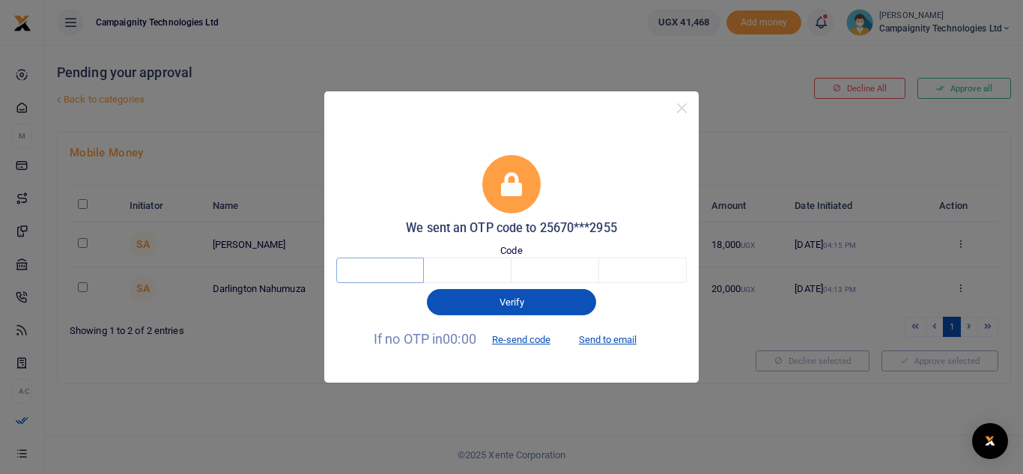
type input "7"
type input "8"
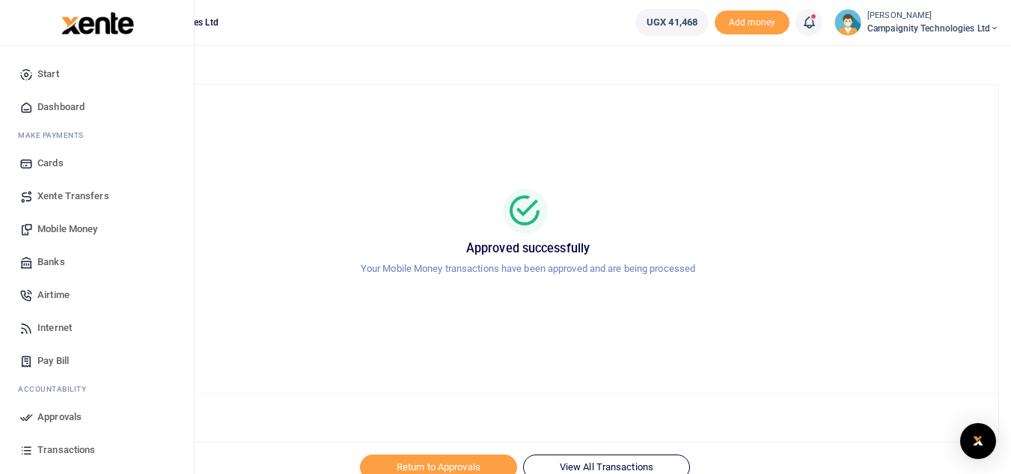
click at [70, 106] on span "Dashboard" at bounding box center [60, 107] width 47 height 15
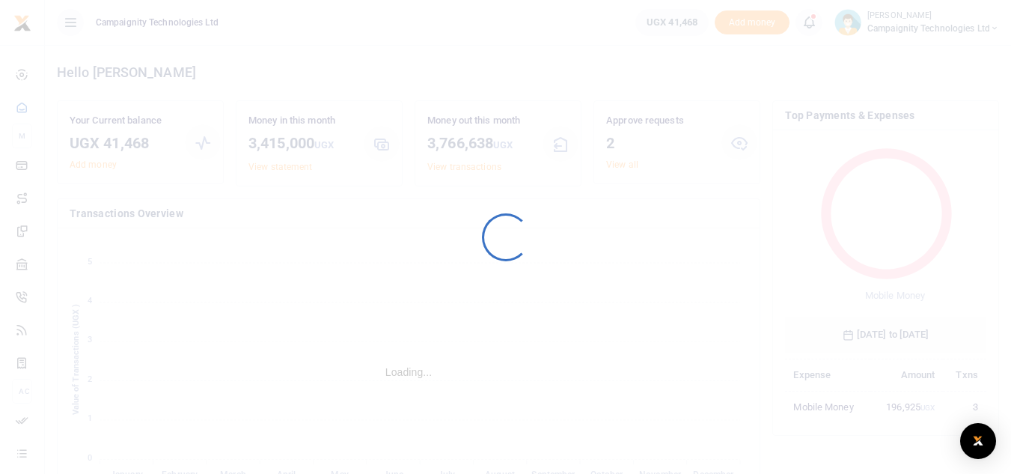
scroll to position [199, 190]
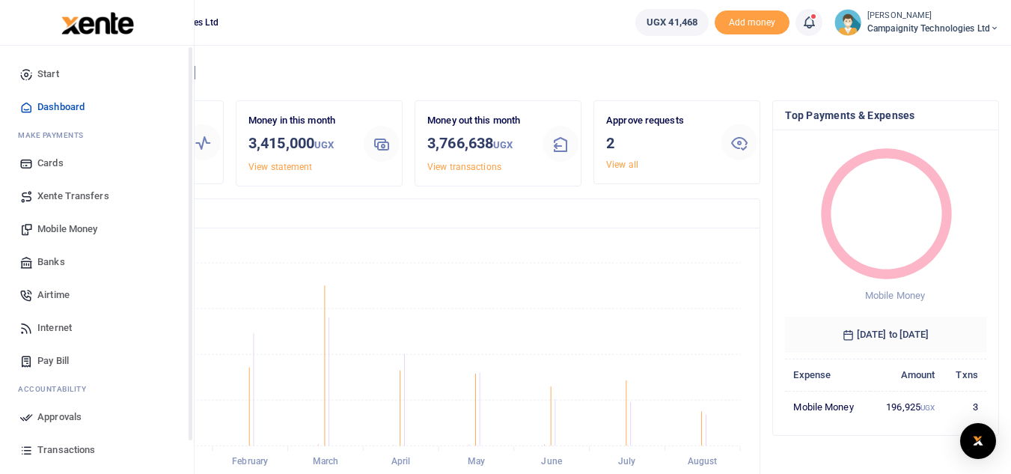
click at [61, 455] on span "Transactions" at bounding box center [66, 449] width 58 height 15
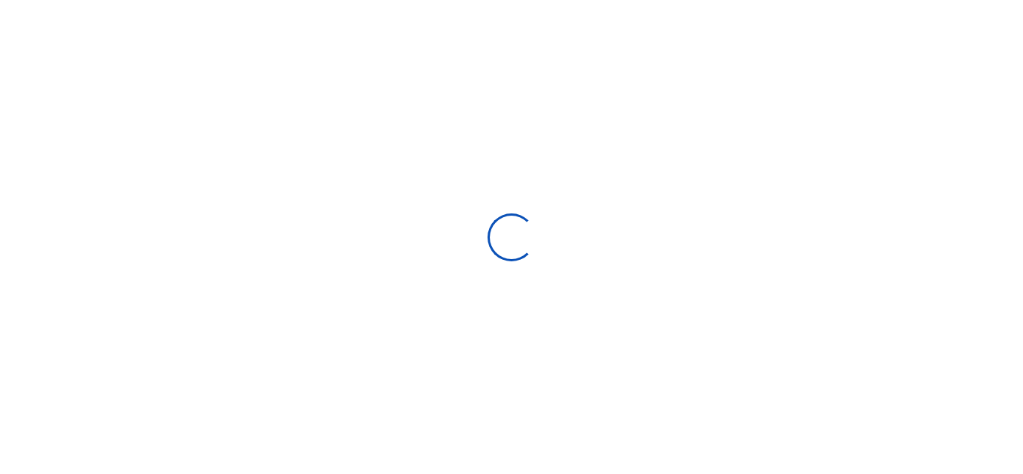
select select
type input "07/13/2025 - 08/11/2025"
